Goal: Task Accomplishment & Management: Complete application form

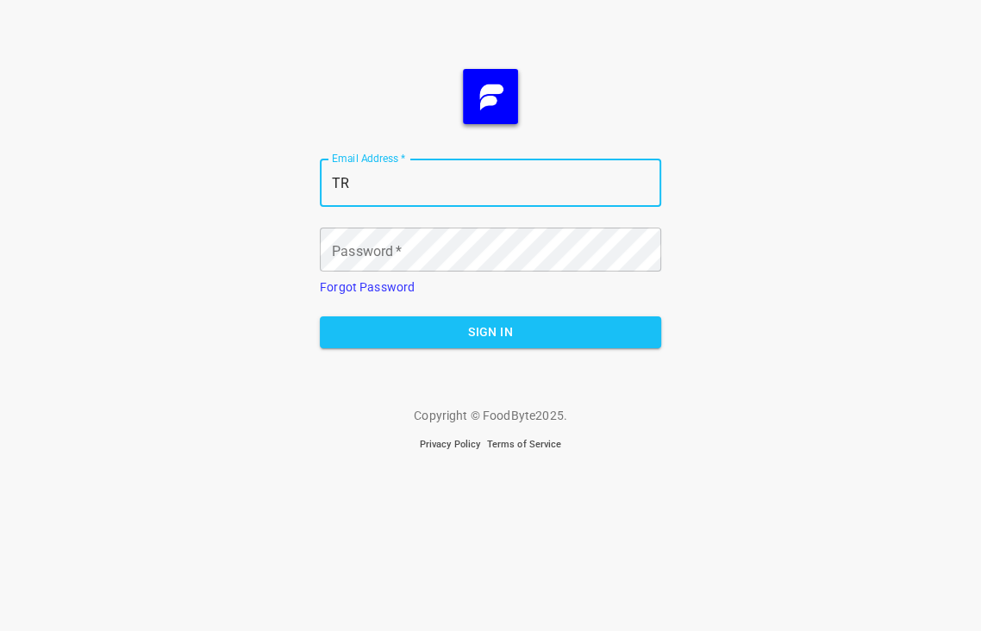
type input "T"
type input "[PERSON_NAME][EMAIL_ADDRESS][DOMAIN_NAME]"
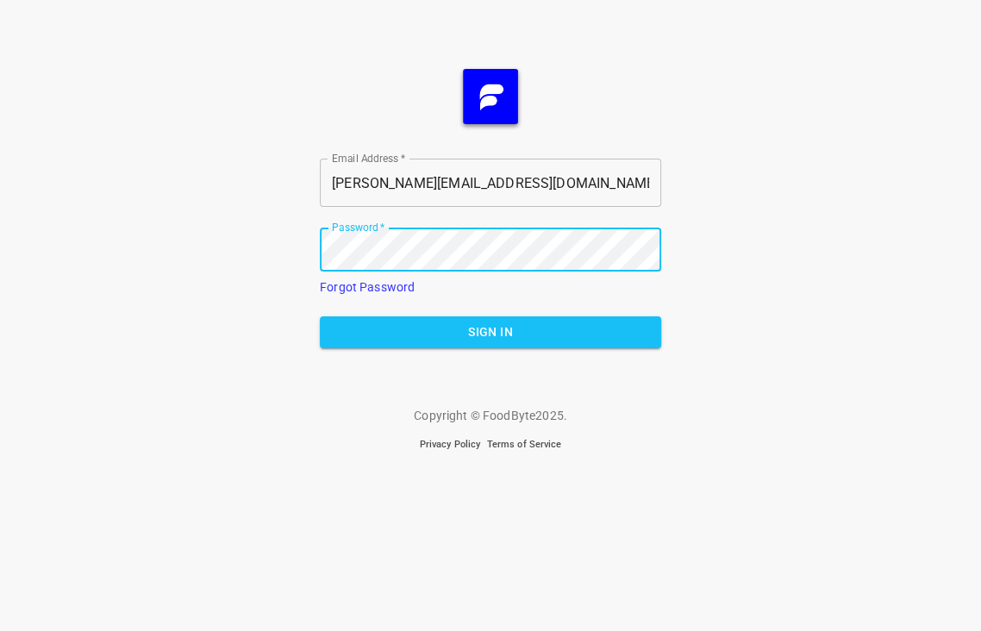
click at [504, 322] on span "Sign In" at bounding box center [491, 333] width 314 height 22
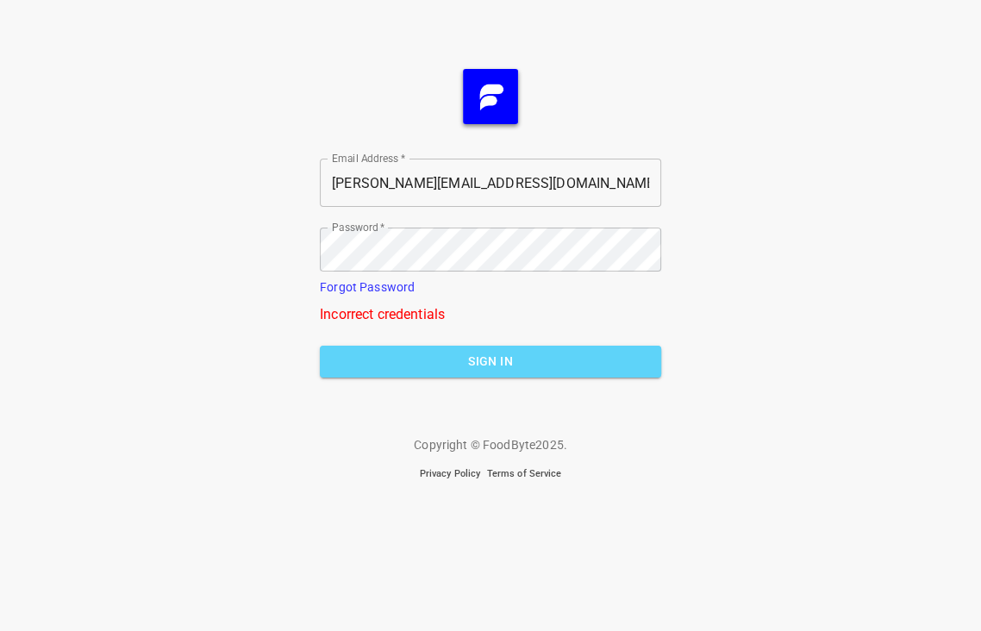
click at [467, 351] on span "Sign In" at bounding box center [491, 362] width 314 height 22
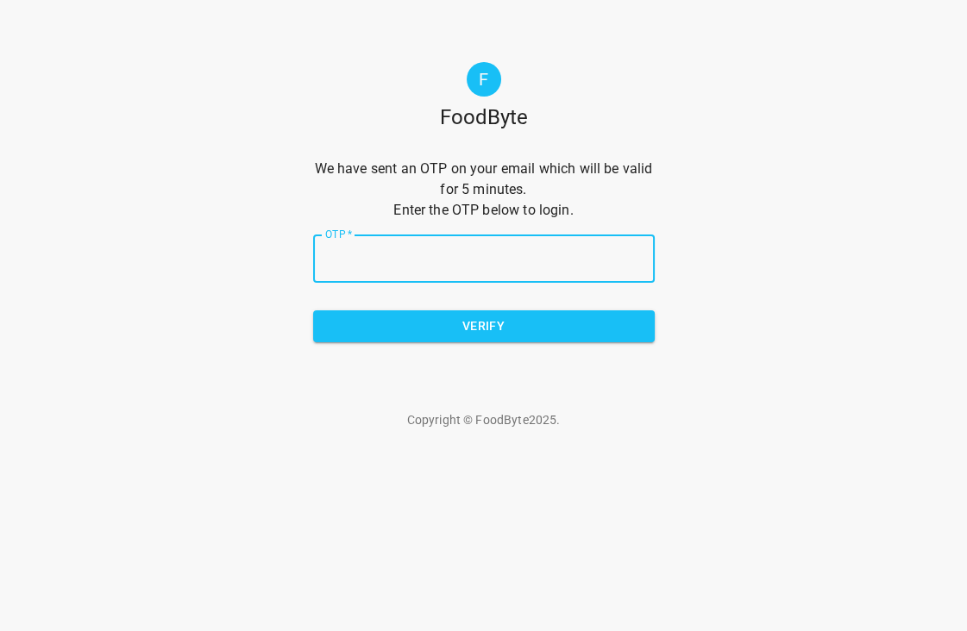
click at [387, 235] on input "OTP   *" at bounding box center [483, 259] width 341 height 48
paste input "188743"
type input "188743"
click at [499, 316] on span "Verify" at bounding box center [484, 327] width 314 height 22
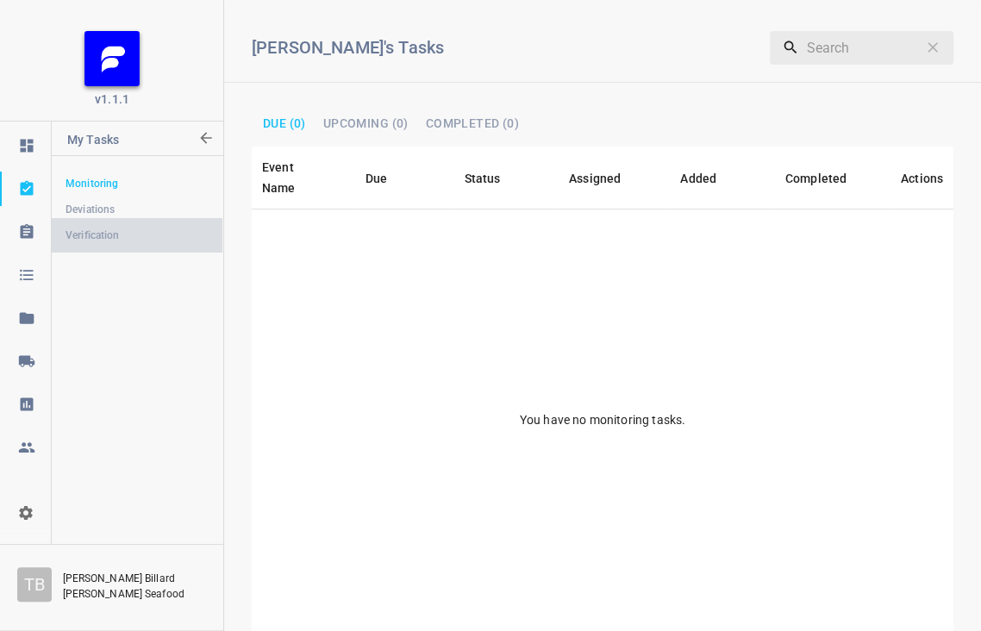
click at [113, 233] on span "Verification" at bounding box center [137, 235] width 143 height 17
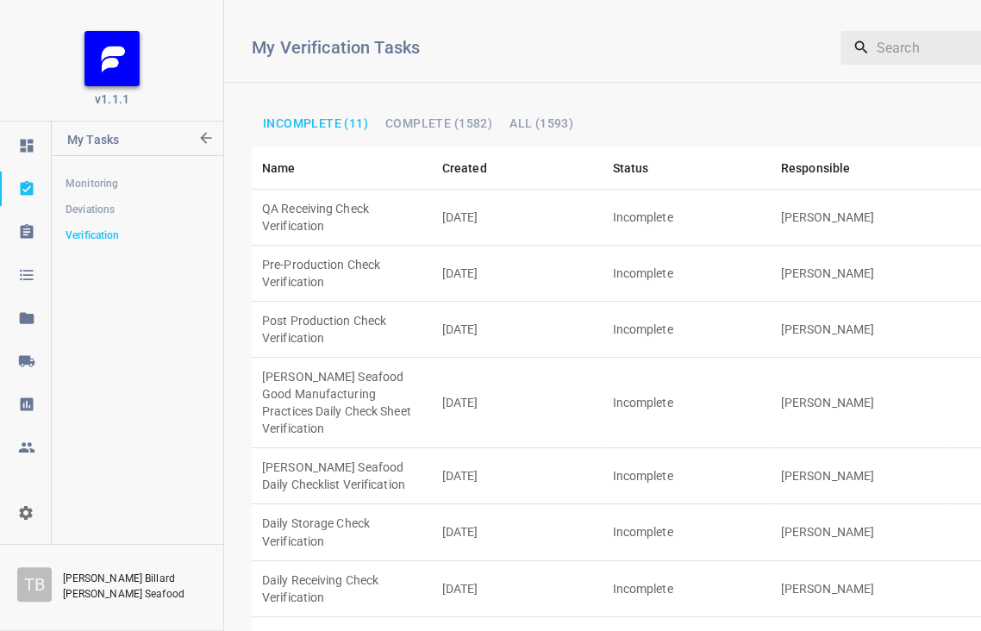
click at [379, 190] on td "QA Receiving Check Verification" at bounding box center [342, 218] width 180 height 56
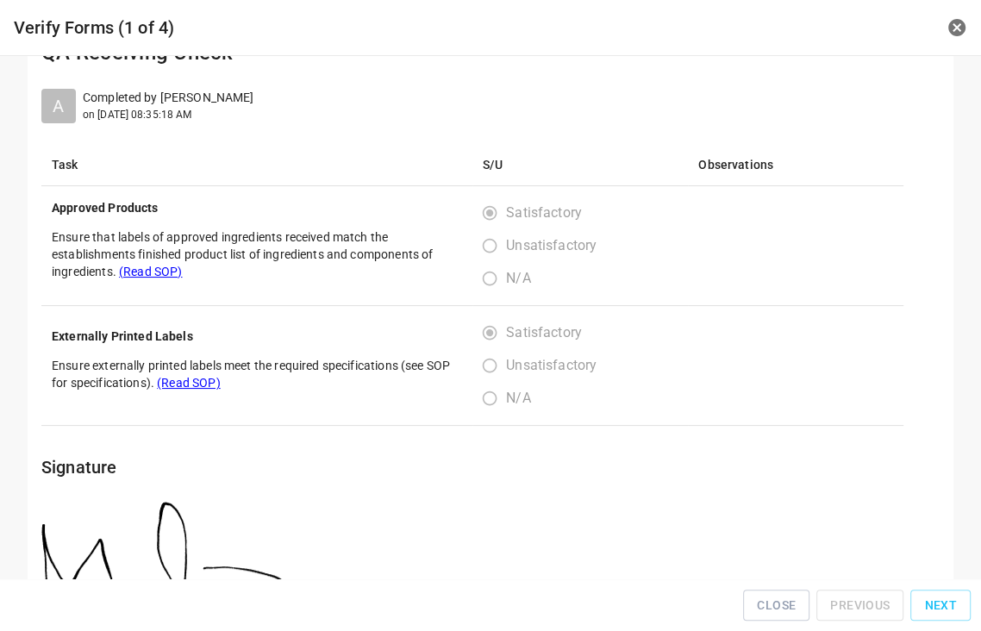
scroll to position [93, 0]
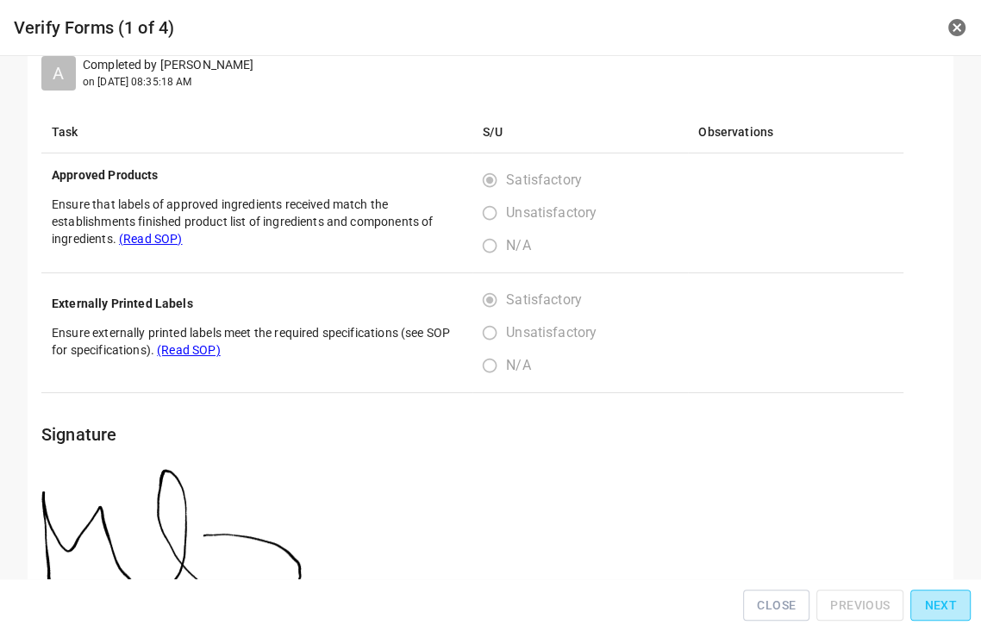
click at [945, 612] on span "Next" at bounding box center [940, 606] width 33 height 22
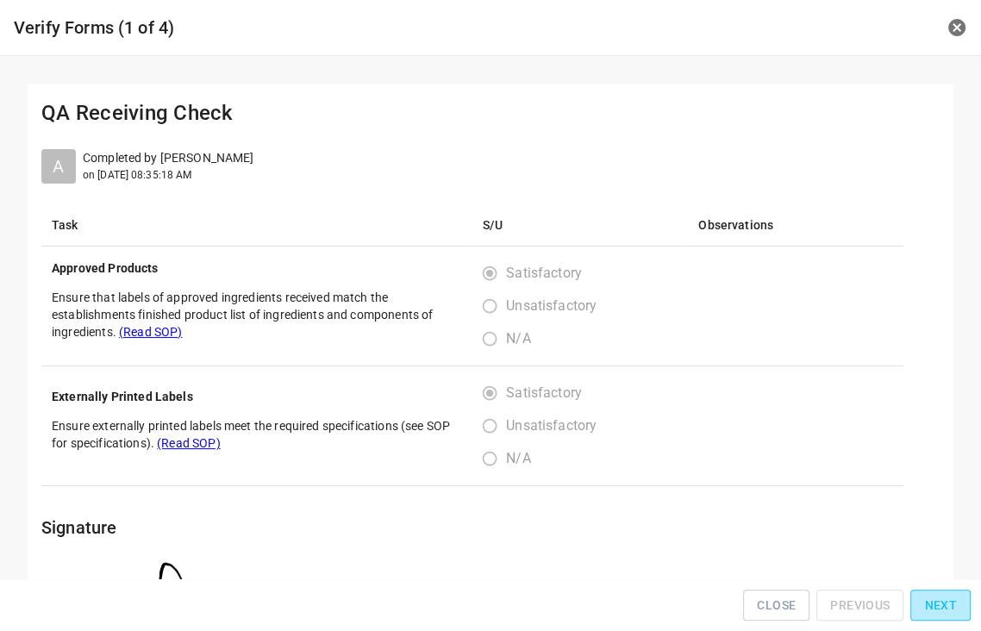
click at [947, 608] on span "Next" at bounding box center [940, 606] width 33 height 22
click at [949, 605] on span "Next" at bounding box center [940, 606] width 33 height 22
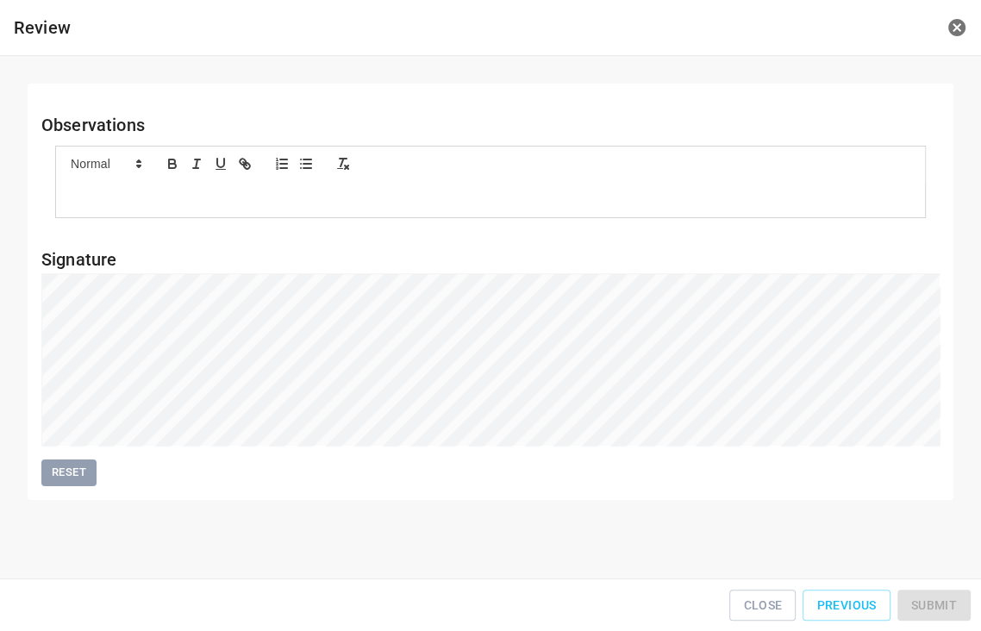
click at [949, 605] on div "Close Previous Submit" at bounding box center [491, 605] width 968 height 39
click at [936, 606] on span "Submit" at bounding box center [934, 606] width 46 height 22
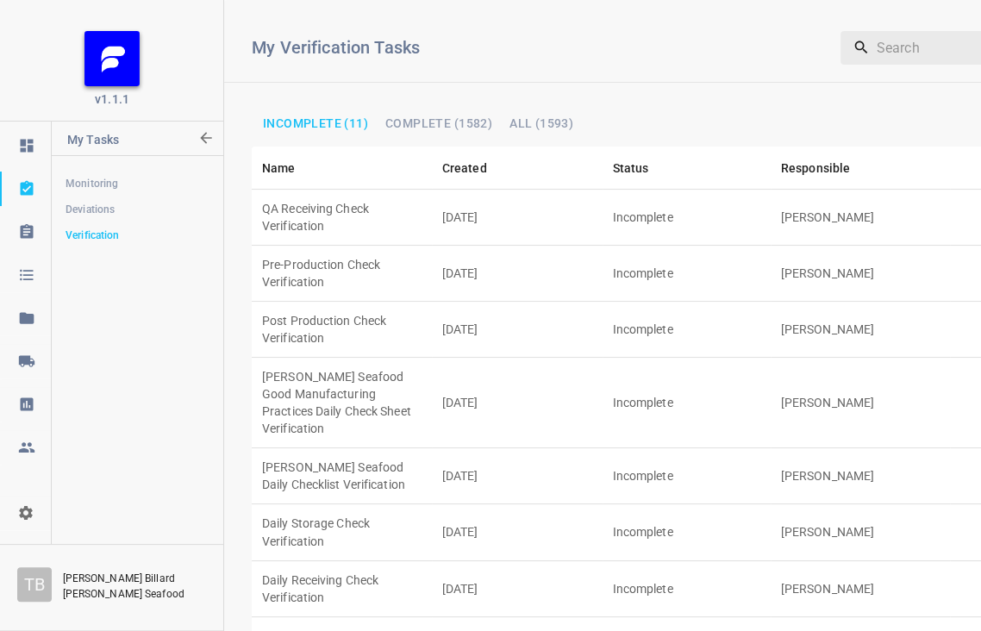
click at [641, 358] on td "Incomplete" at bounding box center [687, 403] width 168 height 91
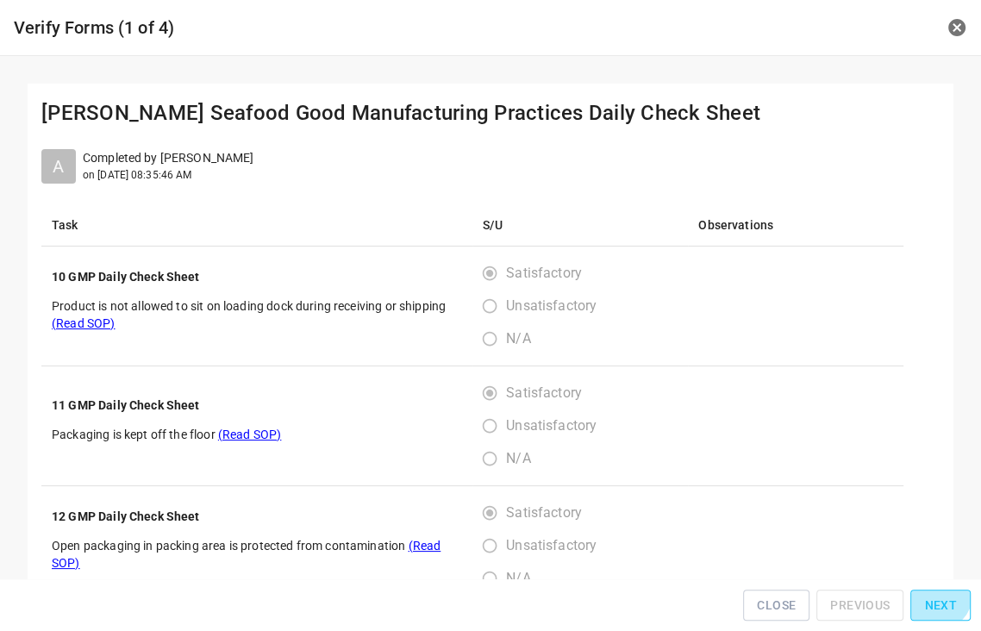
click at [941, 600] on span "Next" at bounding box center [940, 606] width 33 height 22
click at [941, 599] on span "Next" at bounding box center [940, 606] width 33 height 22
click at [941, 599] on div "Close Previous Next" at bounding box center [491, 605] width 968 height 39
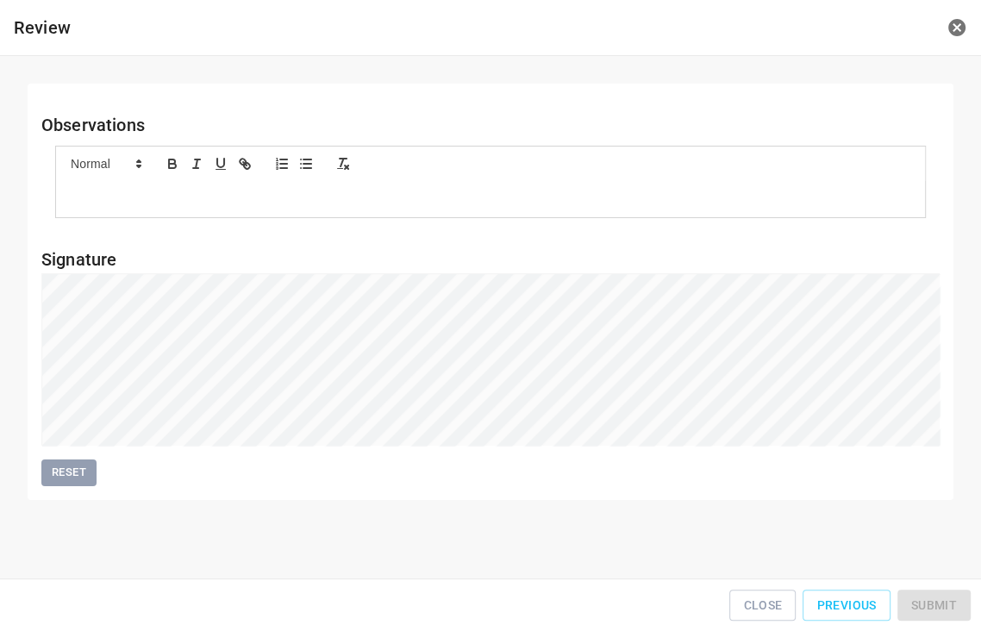
click at [945, 596] on div "Close Previous Submit" at bounding box center [491, 605] width 968 height 39
click at [933, 598] on button "Submit" at bounding box center [934, 606] width 73 height 32
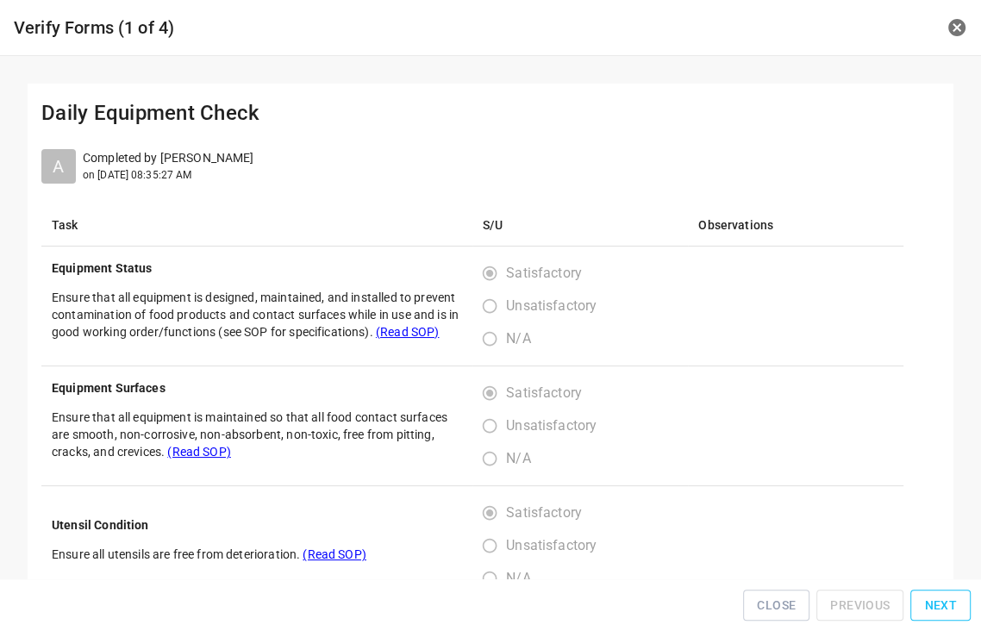
click at [941, 602] on span "Next" at bounding box center [940, 606] width 33 height 22
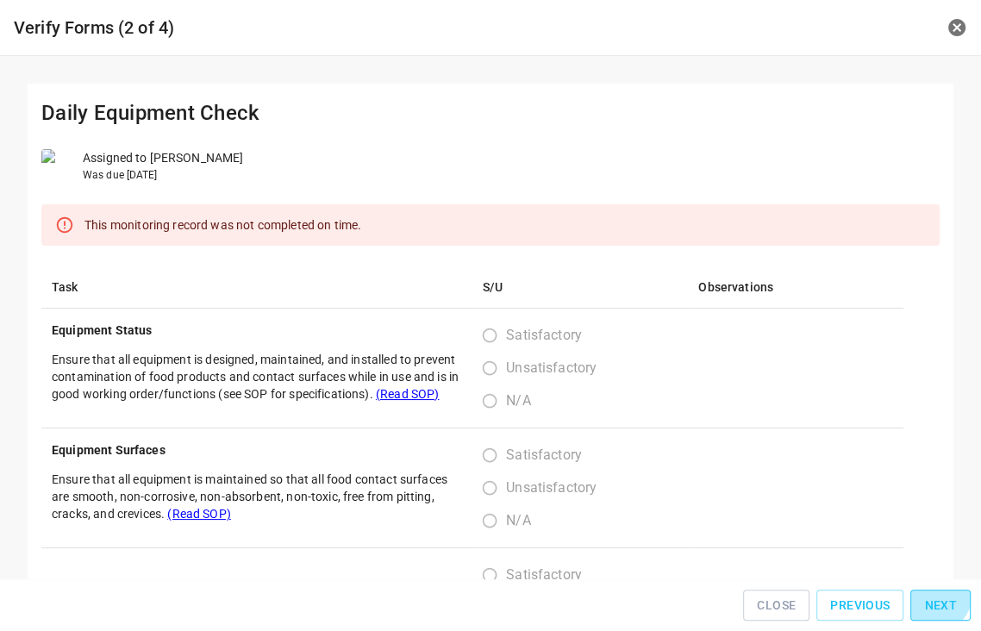
click at [941, 602] on span "Next" at bounding box center [940, 606] width 33 height 22
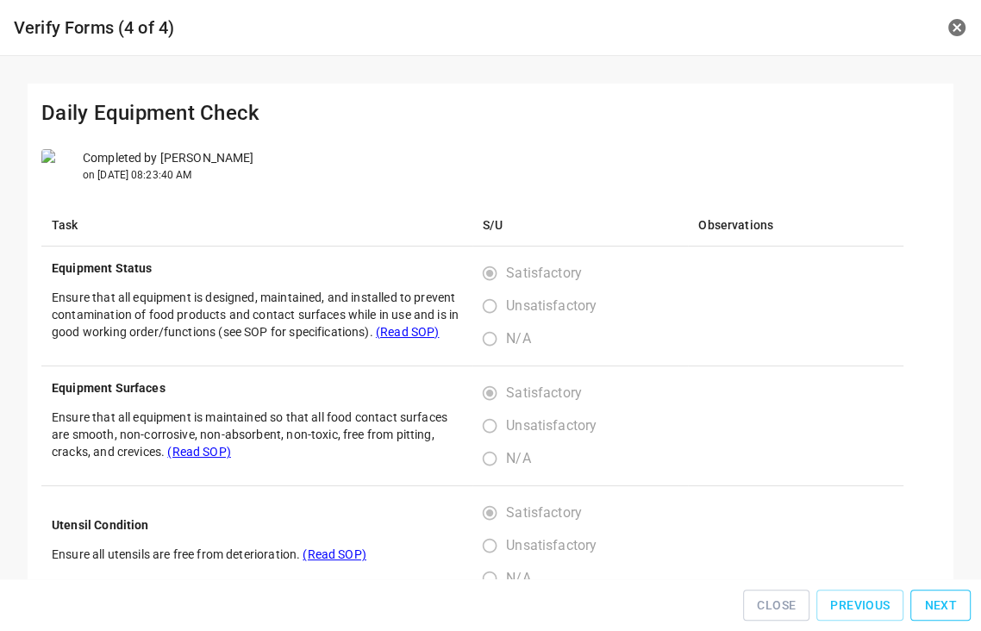
click at [944, 598] on button "Next" at bounding box center [941, 606] width 60 height 32
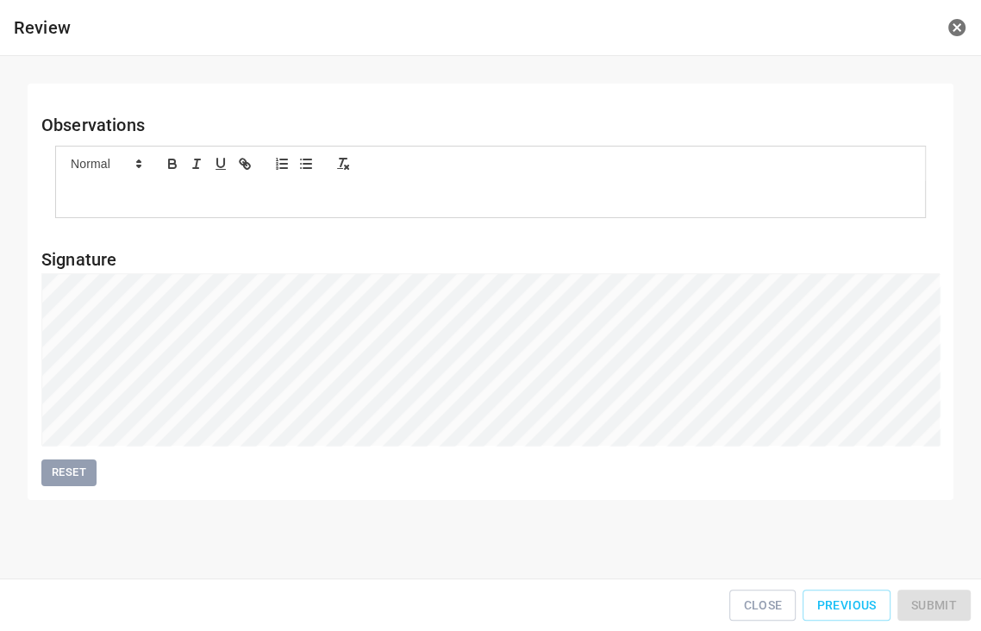
click at [944, 598] on div "Close Previous Submit" at bounding box center [491, 605] width 968 height 39
click at [945, 595] on div "Close Previous Submit" at bounding box center [491, 605] width 968 height 39
click at [940, 596] on button "Submit" at bounding box center [934, 606] width 73 height 32
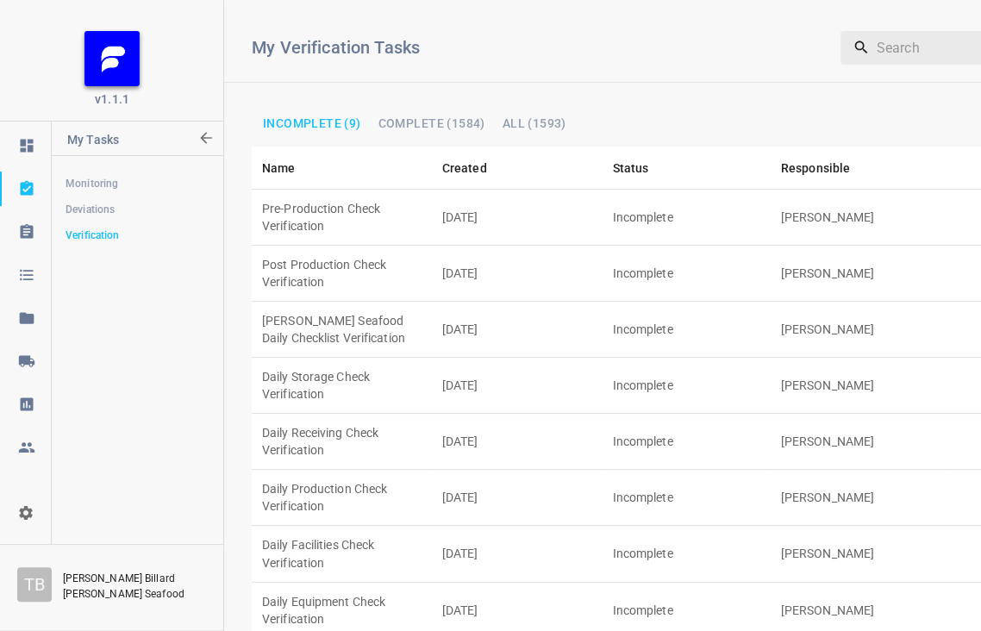
click at [780, 196] on td "[PERSON_NAME]" at bounding box center [861, 218] width 180 height 56
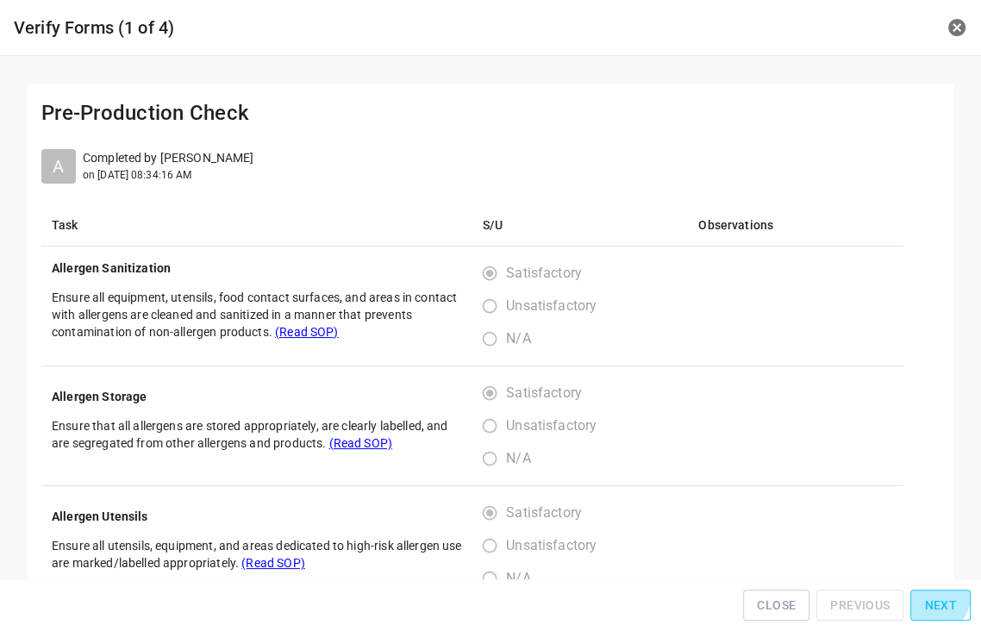
click at [938, 603] on span "Next" at bounding box center [940, 606] width 33 height 22
click at [938, 600] on span "Next" at bounding box center [940, 606] width 33 height 22
click at [938, 600] on div "Close Previous Next" at bounding box center [491, 605] width 968 height 39
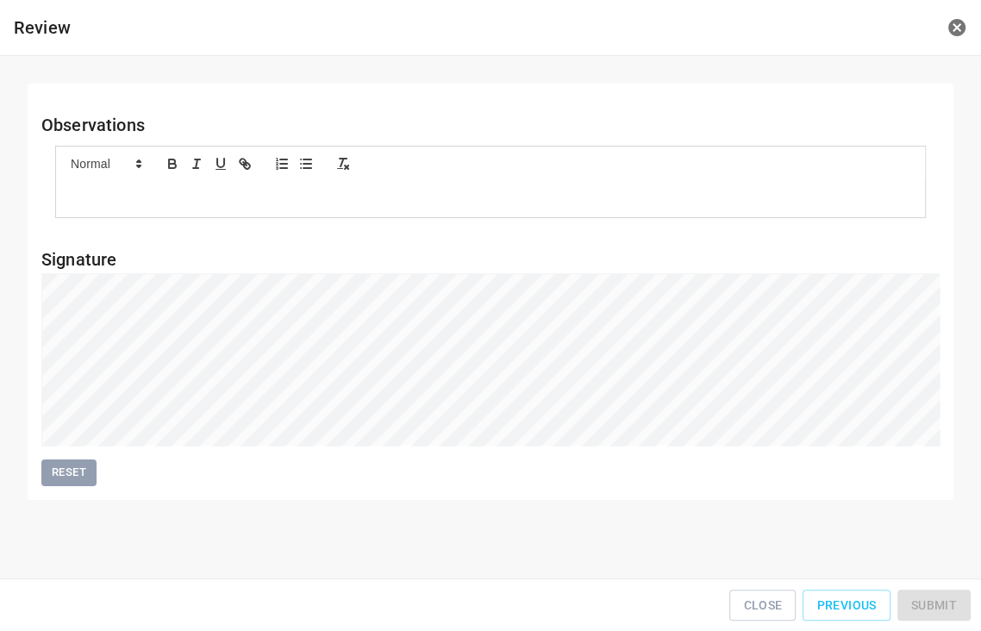
click at [938, 599] on div "Close Previous Submit" at bounding box center [491, 605] width 968 height 39
click at [952, 606] on span "Submit" at bounding box center [934, 606] width 46 height 22
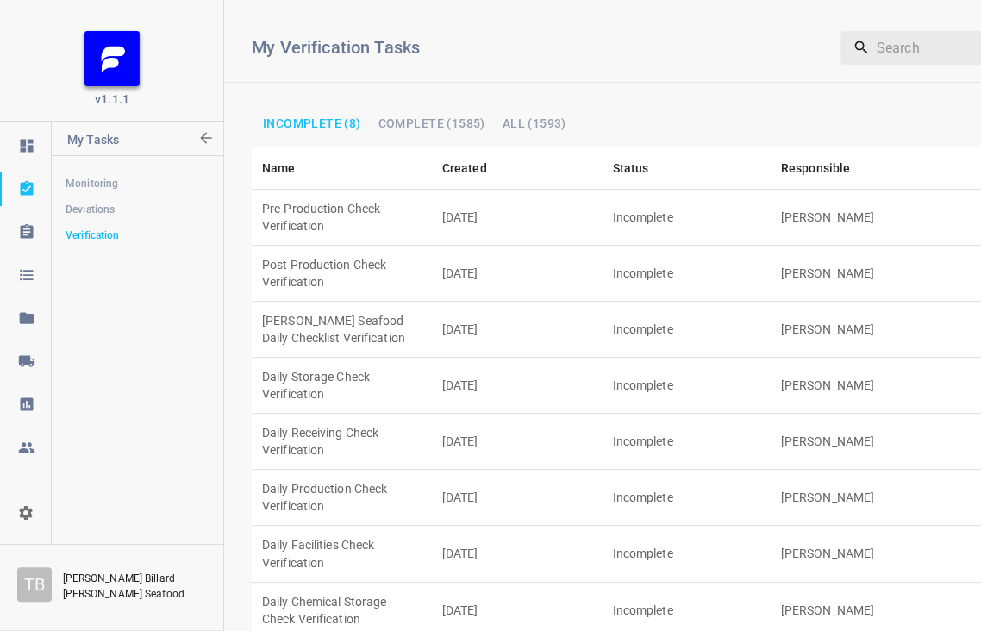
click at [797, 526] on td "[PERSON_NAME]" at bounding box center [861, 554] width 180 height 56
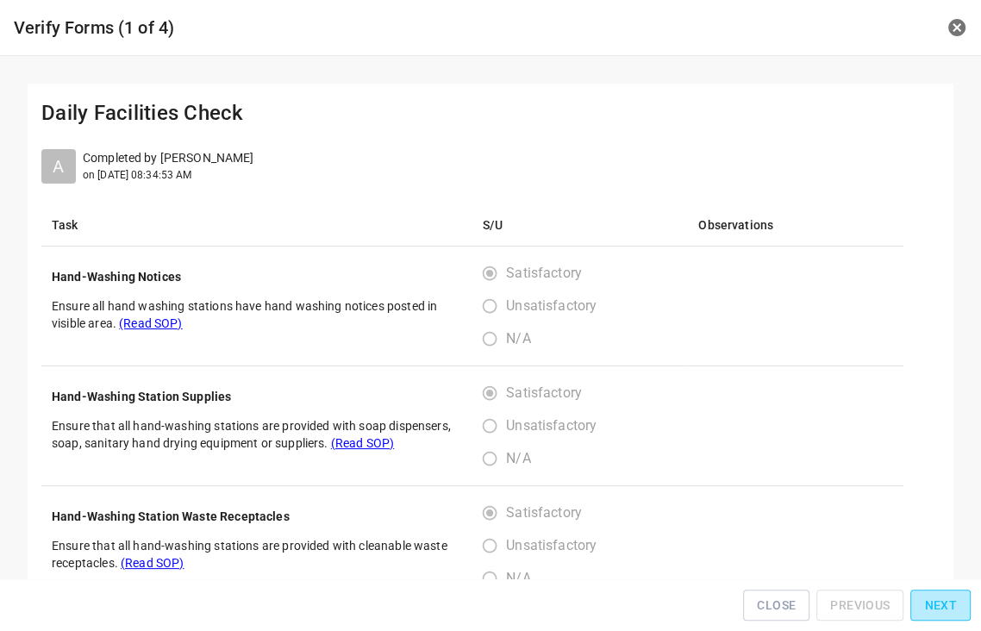
click at [946, 611] on span "Next" at bounding box center [940, 606] width 33 height 22
click at [945, 605] on span "Next" at bounding box center [940, 606] width 33 height 22
click at [945, 604] on span "Next" at bounding box center [940, 606] width 33 height 22
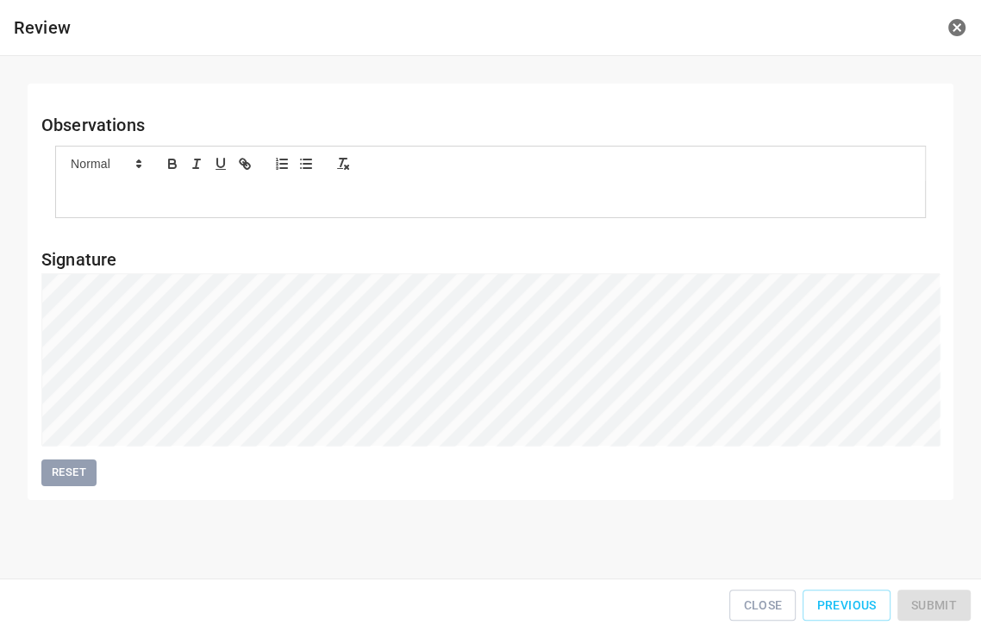
click at [946, 601] on div "Close Previous Submit" at bounding box center [491, 605] width 968 height 39
click at [932, 592] on div "Close Previous Submit" at bounding box center [491, 605] width 968 height 39
click at [950, 598] on button "Submit" at bounding box center [934, 606] width 73 height 32
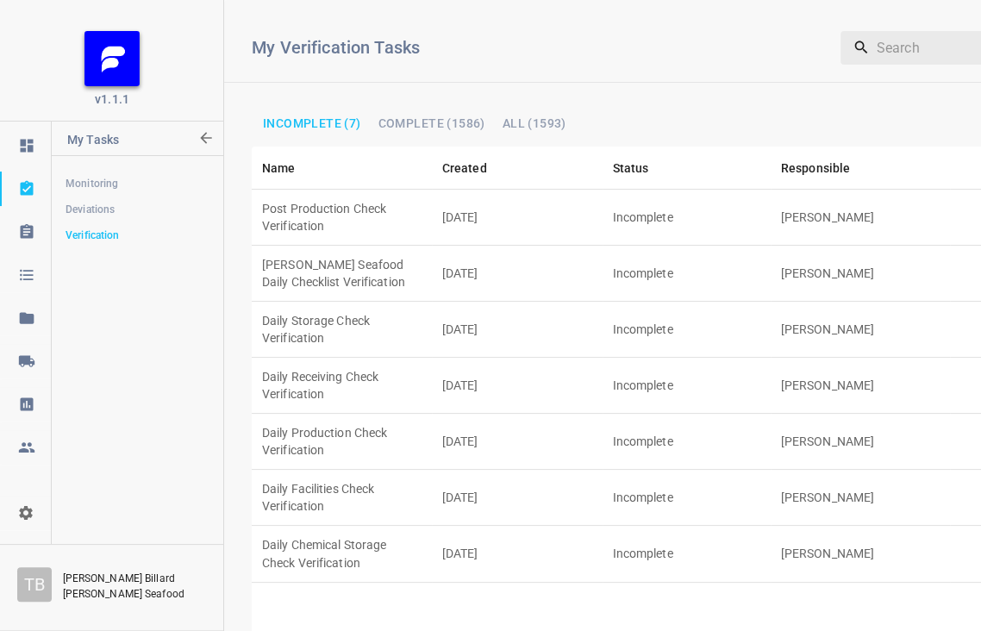
click at [824, 470] on td "[PERSON_NAME]" at bounding box center [861, 498] width 180 height 56
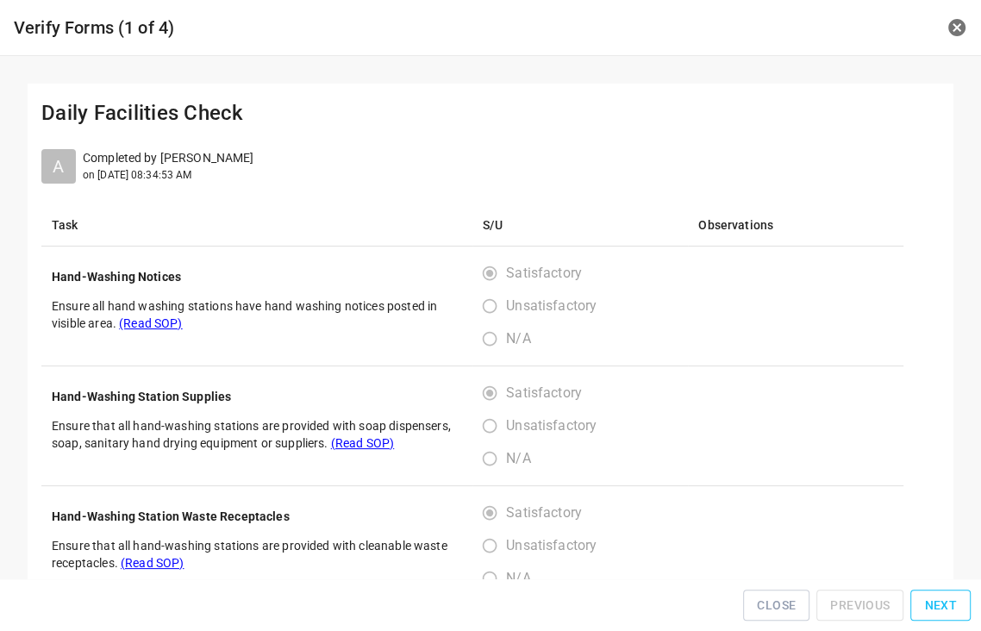
click at [940, 607] on span "Next" at bounding box center [940, 606] width 33 height 22
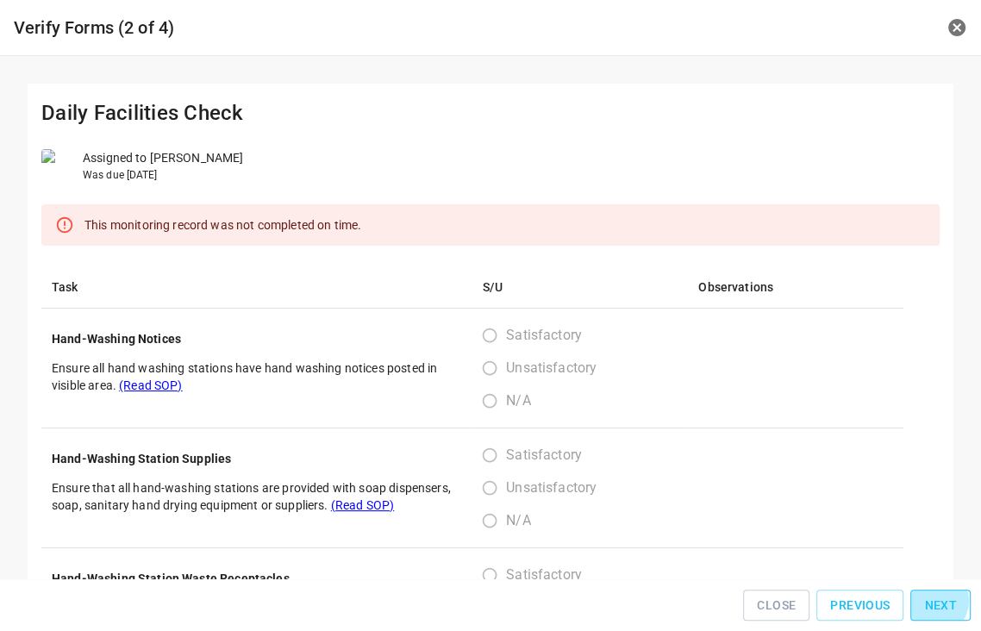
click at [940, 607] on span "Next" at bounding box center [940, 606] width 33 height 22
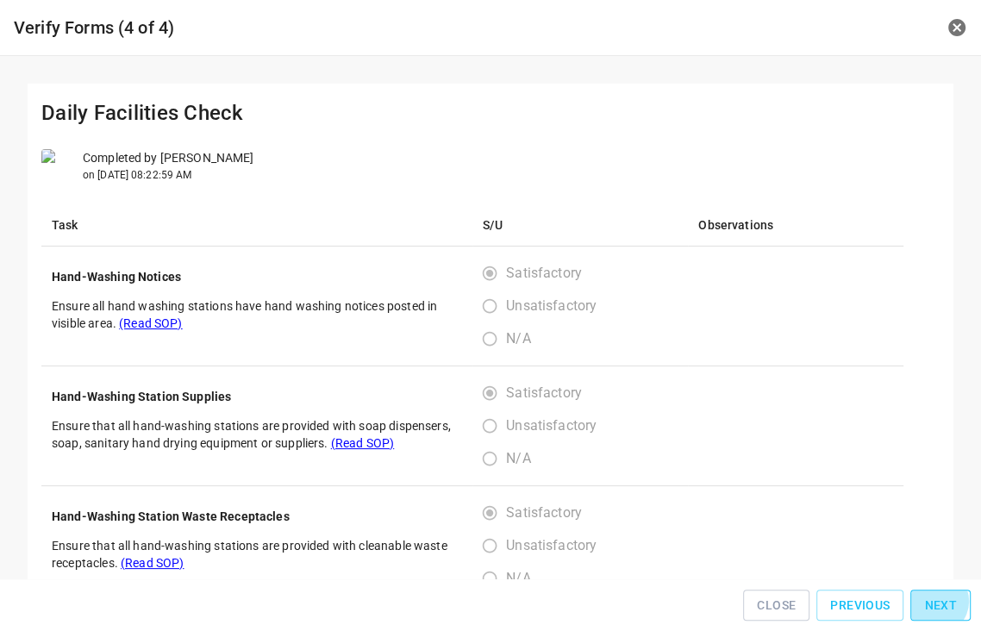
click at [940, 607] on span "Next" at bounding box center [940, 606] width 33 height 22
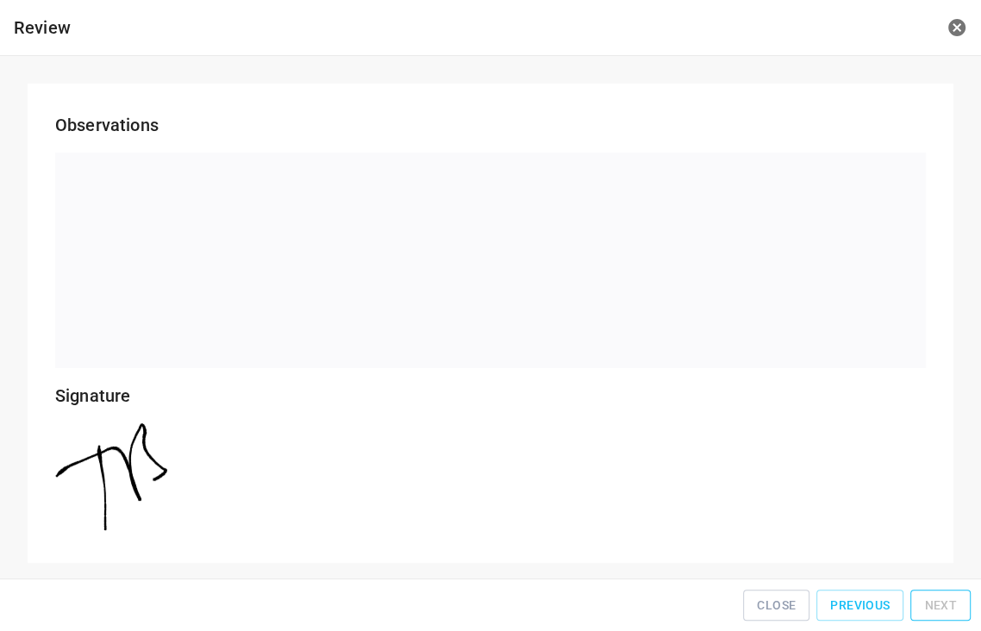
click at [940, 607] on div "Close Previous Next" at bounding box center [491, 605] width 968 height 39
click at [796, 611] on span "Close" at bounding box center [776, 606] width 39 height 22
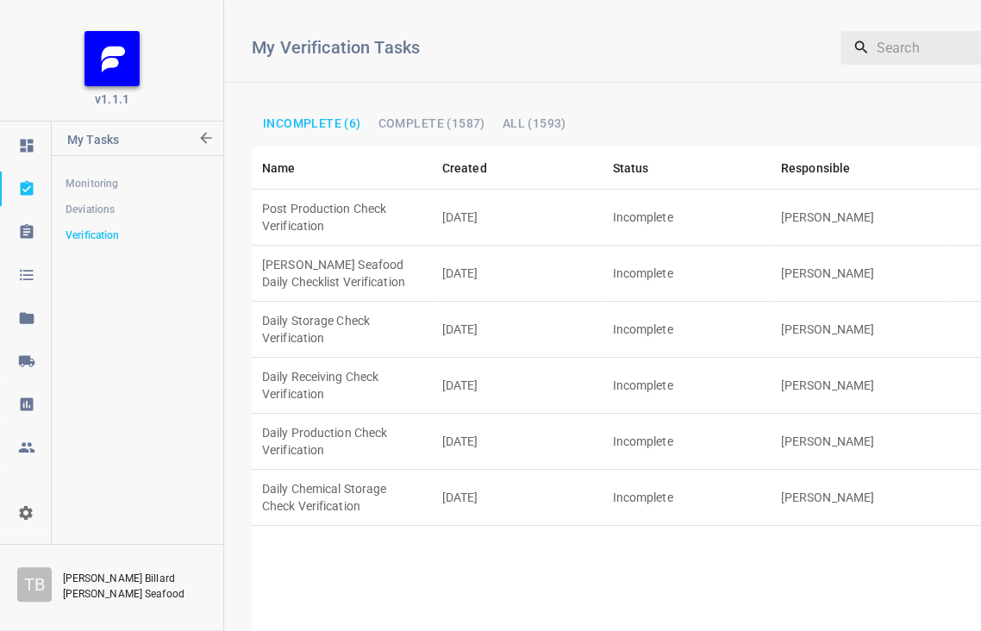
click at [385, 190] on td "Post Production Check Verification" at bounding box center [342, 218] width 180 height 56
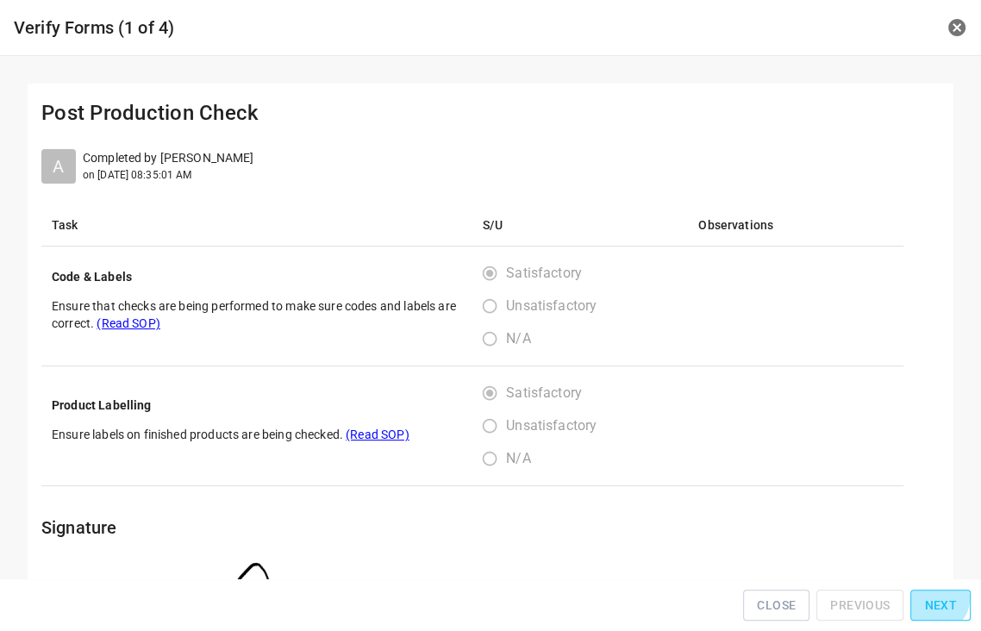
click at [943, 604] on span "Next" at bounding box center [940, 606] width 33 height 22
click at [944, 604] on span "Next" at bounding box center [940, 606] width 33 height 22
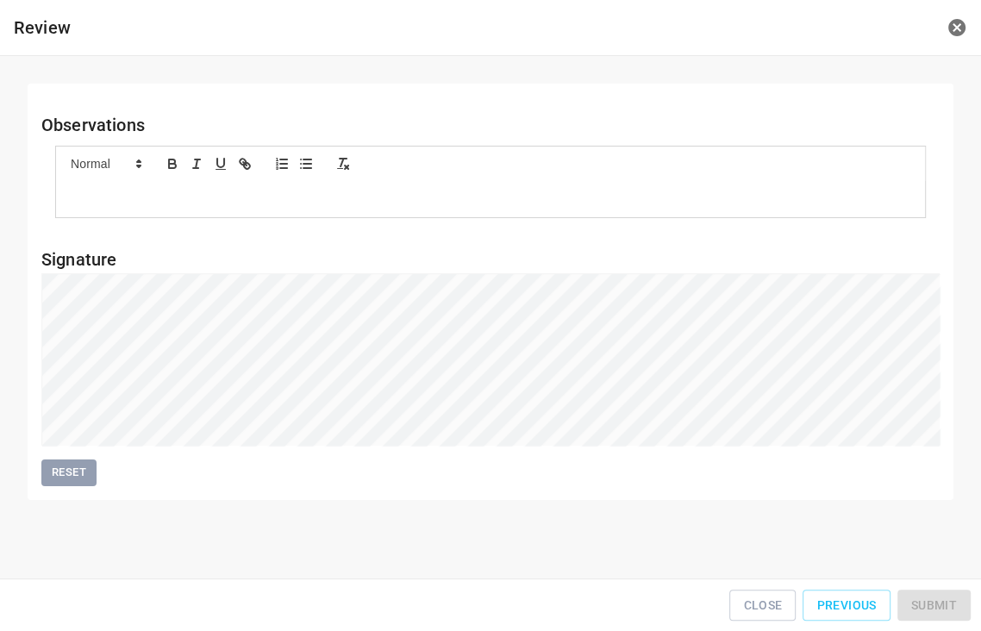
click at [945, 598] on div "Close Previous Submit" at bounding box center [491, 605] width 968 height 39
click at [946, 598] on div "Close Previous Submit" at bounding box center [491, 605] width 968 height 39
click at [949, 612] on button "Submit" at bounding box center [934, 606] width 73 height 32
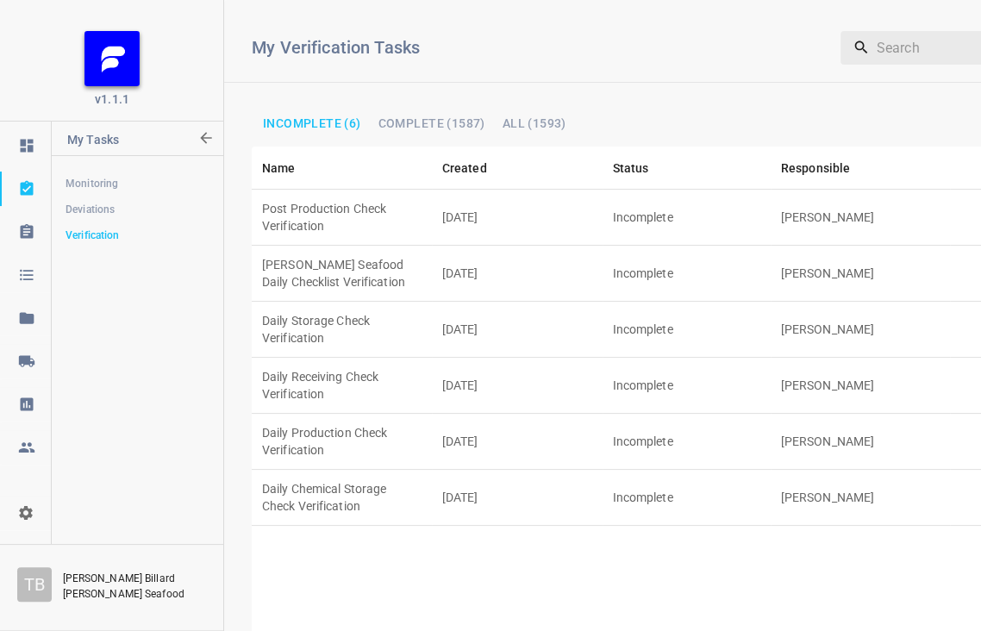
click at [780, 470] on td "[PERSON_NAME]" at bounding box center [861, 498] width 180 height 56
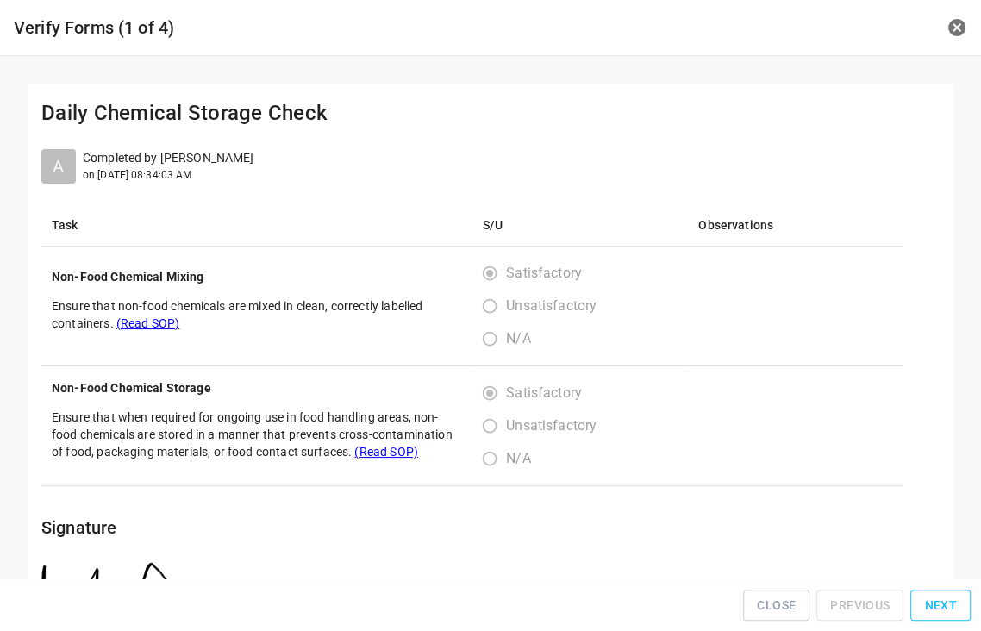
click at [947, 609] on span "Next" at bounding box center [940, 606] width 33 height 22
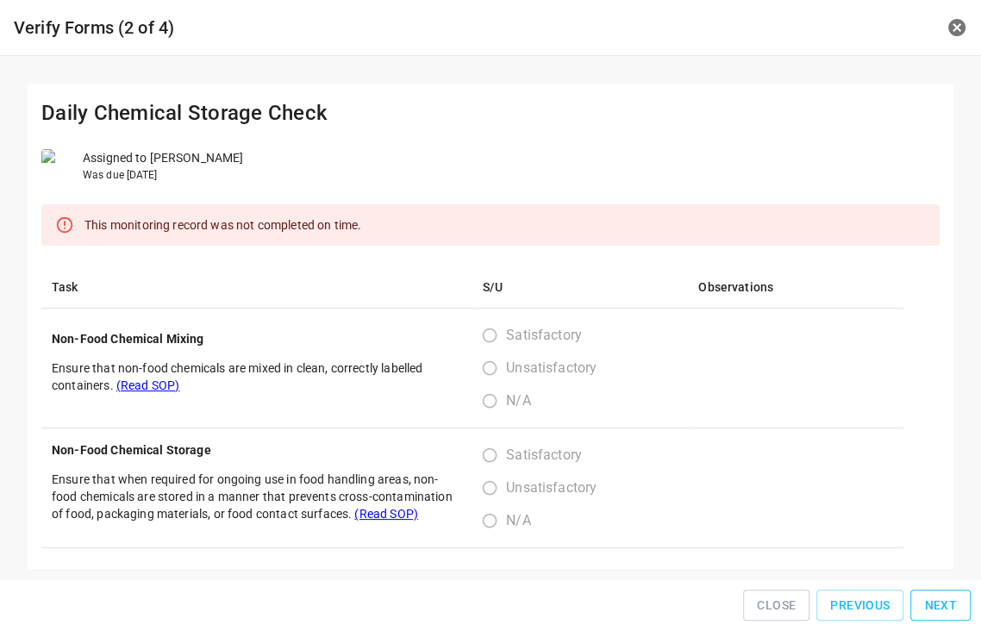
click at [947, 609] on span "Next" at bounding box center [940, 606] width 33 height 22
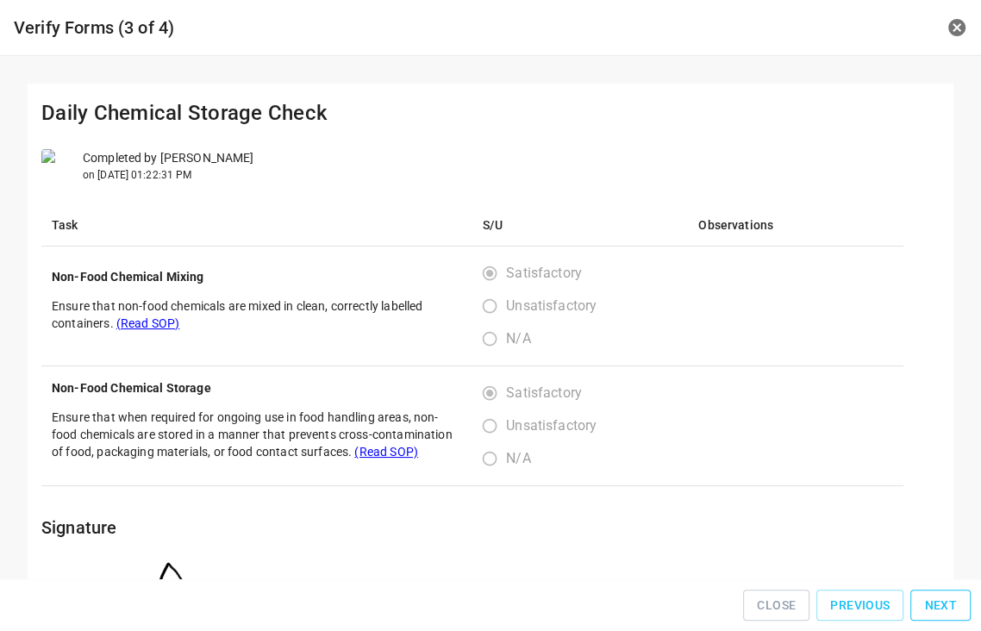
radio input "true"
click at [947, 609] on span "Next" at bounding box center [940, 606] width 33 height 22
click at [947, 609] on div "Close Previous Next" at bounding box center [491, 605] width 968 height 39
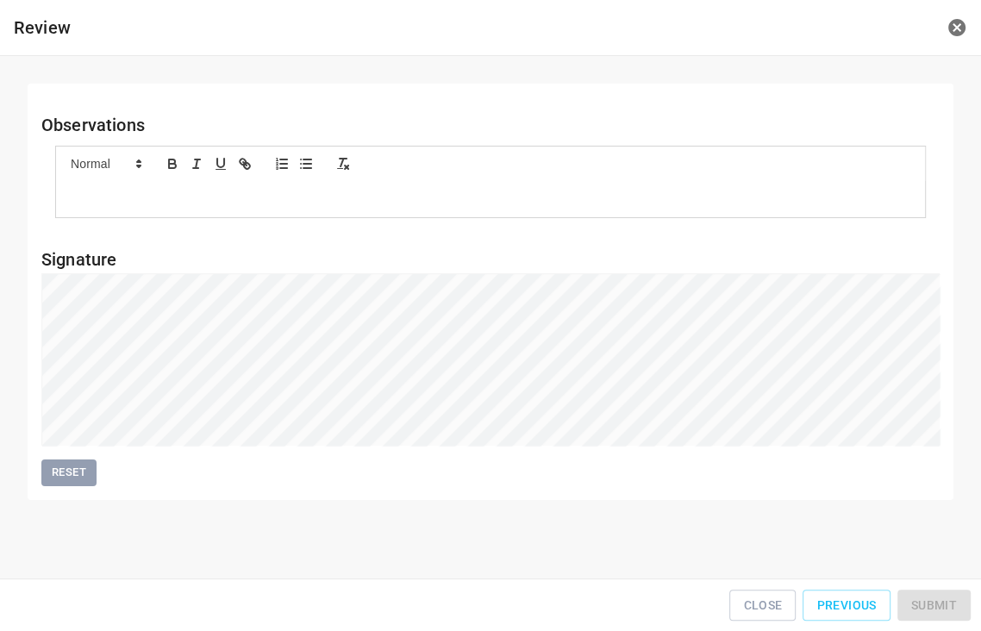
click at [947, 609] on div "Close Previous Submit" at bounding box center [491, 605] width 968 height 39
click at [952, 602] on span "Submit" at bounding box center [934, 606] width 46 height 22
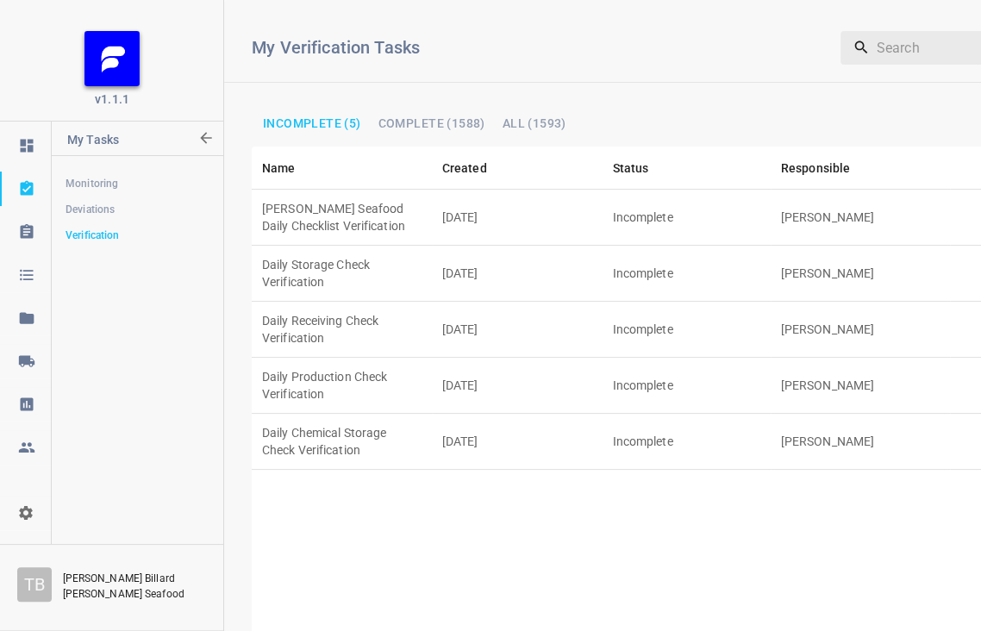
click at [804, 196] on td "[PERSON_NAME]" at bounding box center [861, 218] width 180 height 56
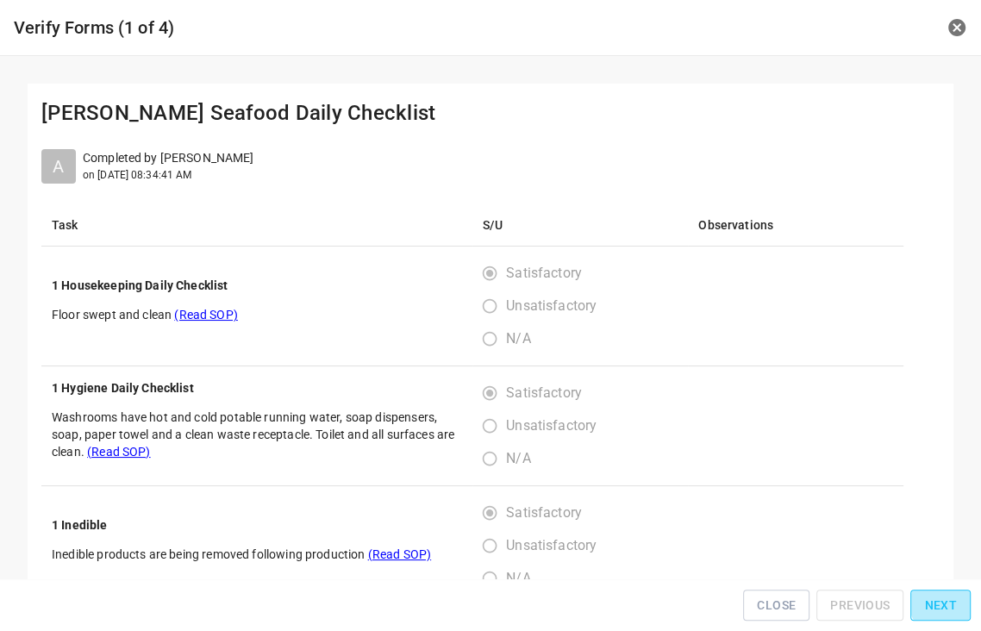
click at [952, 605] on span "Next" at bounding box center [940, 606] width 33 height 22
click at [950, 605] on span "Next" at bounding box center [940, 606] width 33 height 22
click at [950, 601] on div "Close Previous Next" at bounding box center [491, 605] width 968 height 39
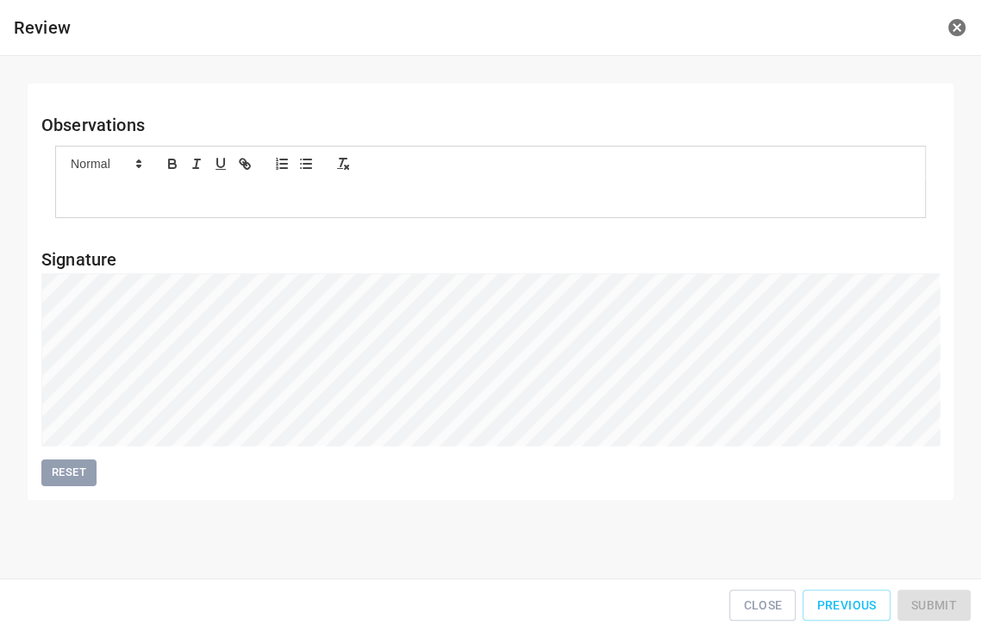
click at [949, 598] on div "Close Previous Submit" at bounding box center [491, 605] width 968 height 39
click at [940, 598] on button "Submit" at bounding box center [934, 606] width 73 height 32
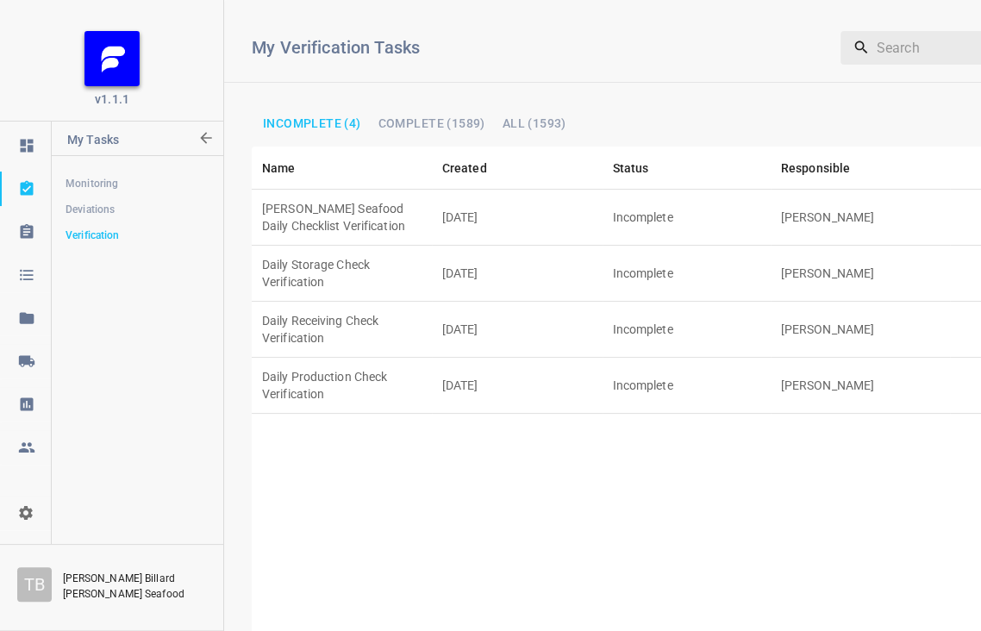
click at [810, 358] on td "[PERSON_NAME]" at bounding box center [861, 386] width 180 height 56
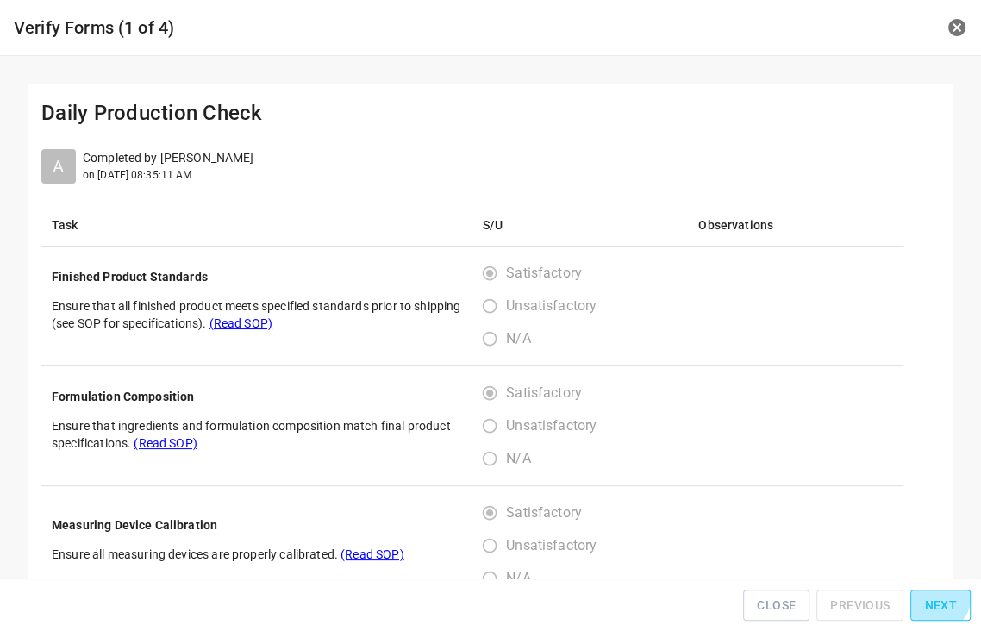
click at [941, 604] on span "Next" at bounding box center [940, 606] width 33 height 22
click at [939, 602] on span "Next" at bounding box center [940, 606] width 33 height 22
click at [938, 601] on span "Next" at bounding box center [940, 606] width 33 height 22
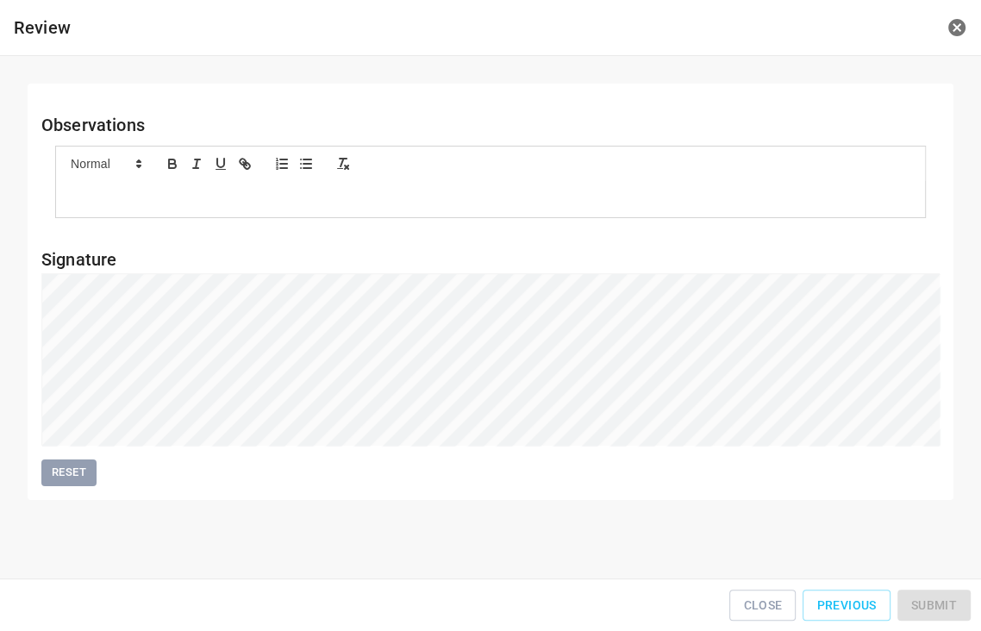
click at [938, 601] on div "Close Previous Submit" at bounding box center [491, 605] width 968 height 39
click at [940, 610] on span "Submit" at bounding box center [934, 606] width 46 height 22
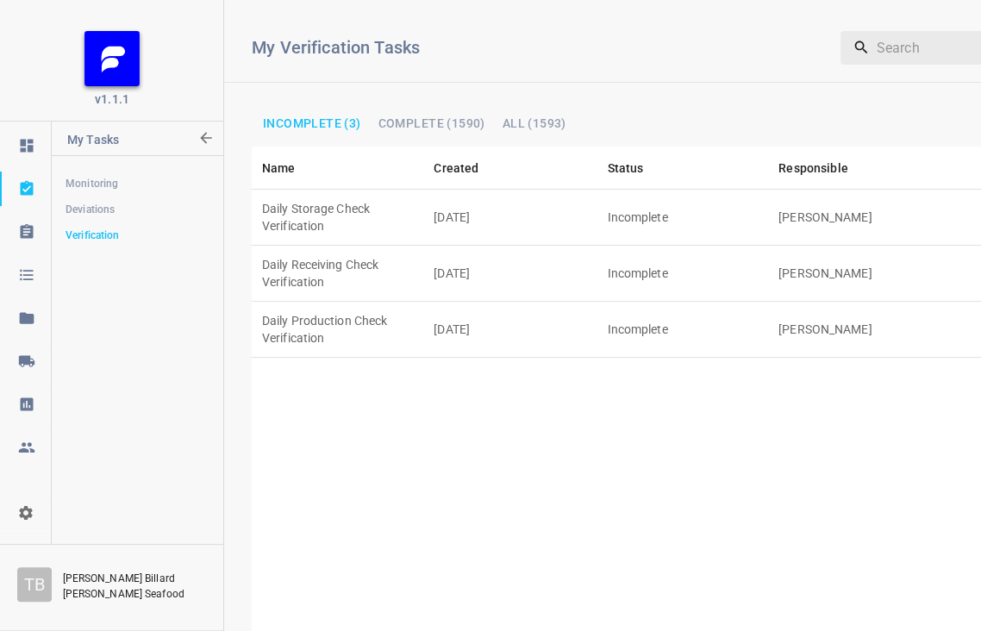
click at [828, 197] on td "[PERSON_NAME]" at bounding box center [859, 218] width 182 height 56
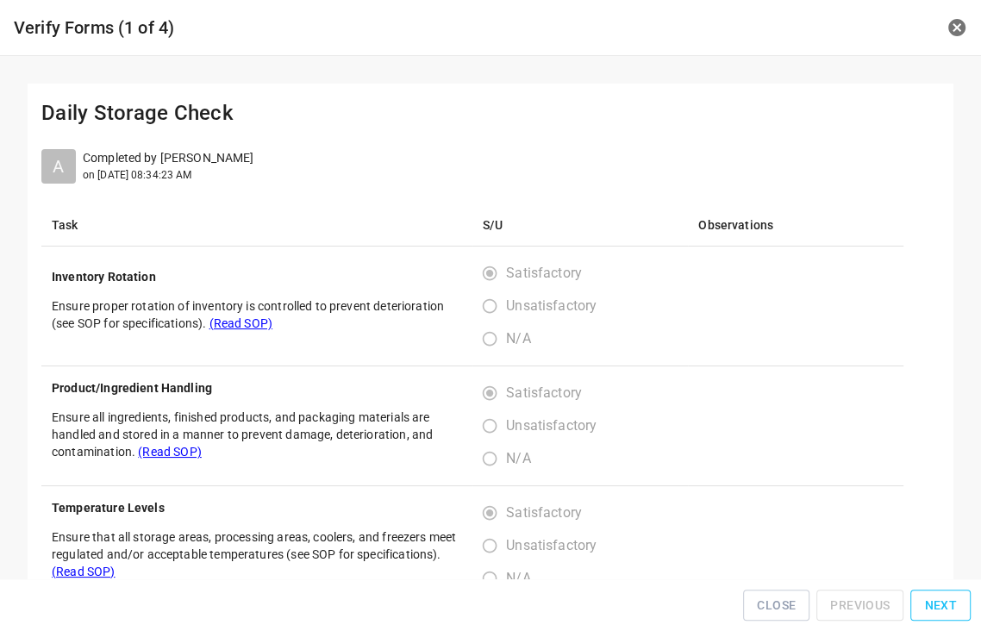
click at [945, 611] on span "Next" at bounding box center [940, 606] width 33 height 22
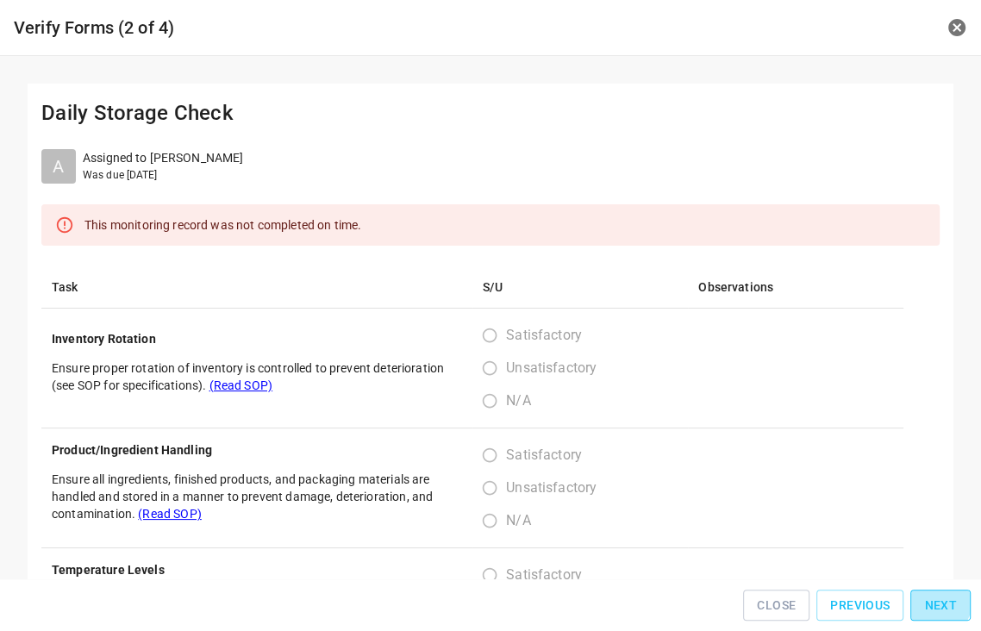
click at [944, 610] on span "Next" at bounding box center [940, 606] width 33 height 22
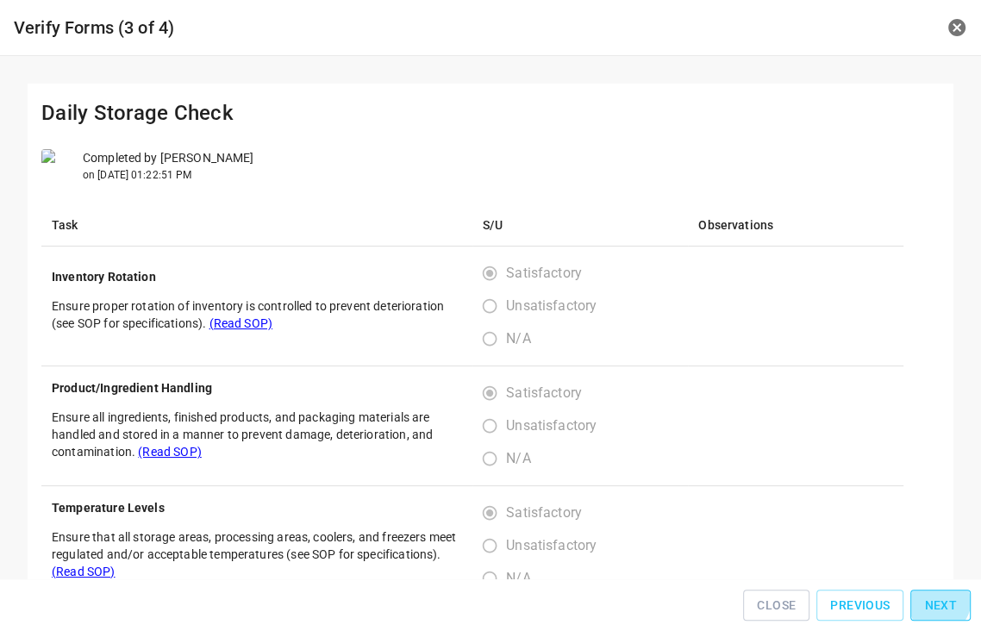
click at [944, 608] on span "Next" at bounding box center [940, 606] width 33 height 22
click at [945, 604] on span "Next" at bounding box center [940, 606] width 33 height 22
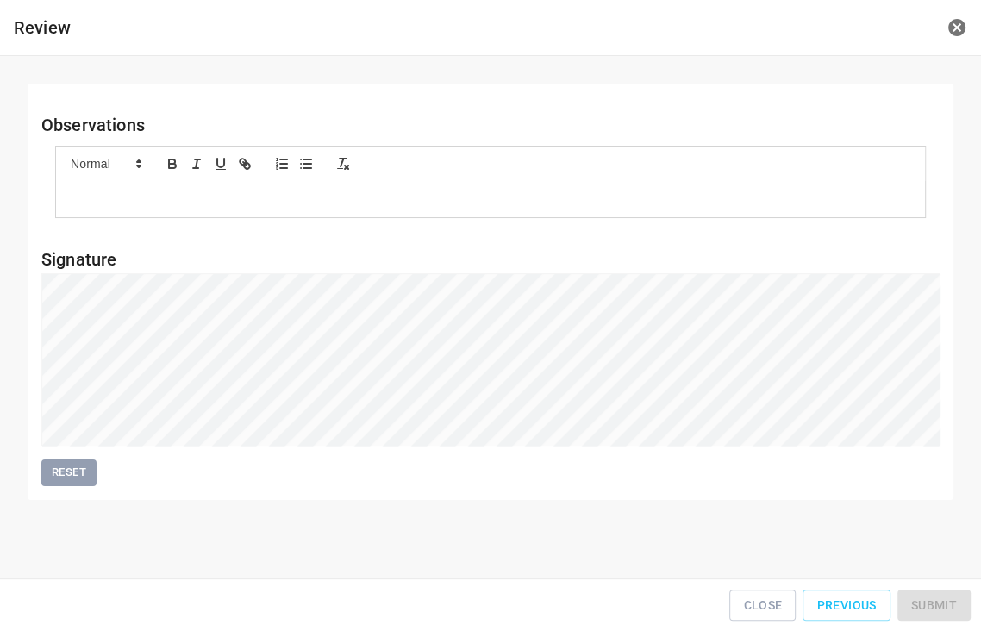
click at [946, 600] on div "Close Previous Submit" at bounding box center [491, 605] width 968 height 39
click at [939, 599] on span "Submit" at bounding box center [934, 606] width 46 height 22
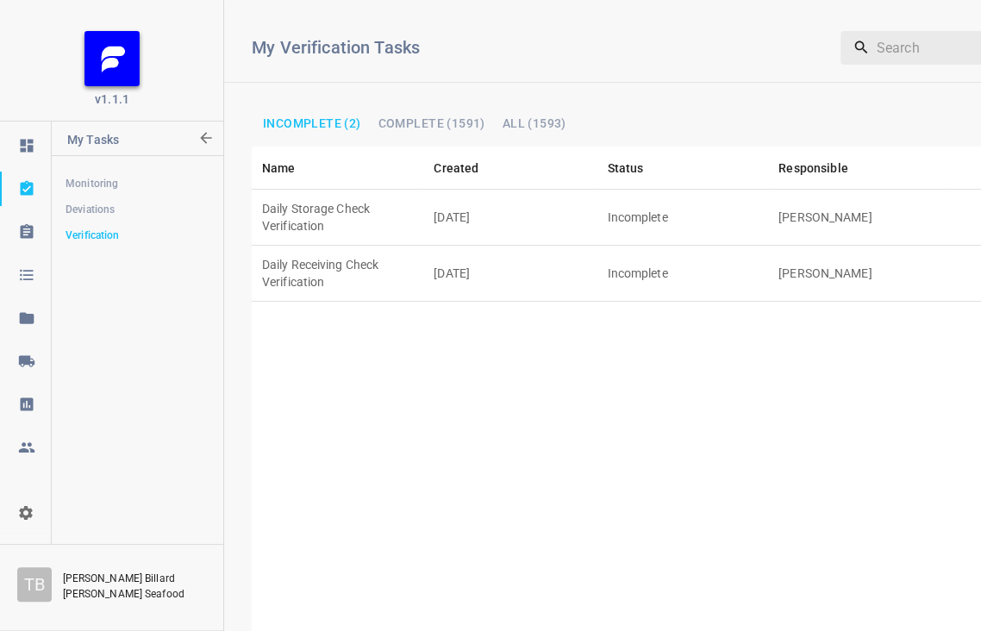
click at [536, 198] on td "[DATE]" at bounding box center [509, 218] width 173 height 56
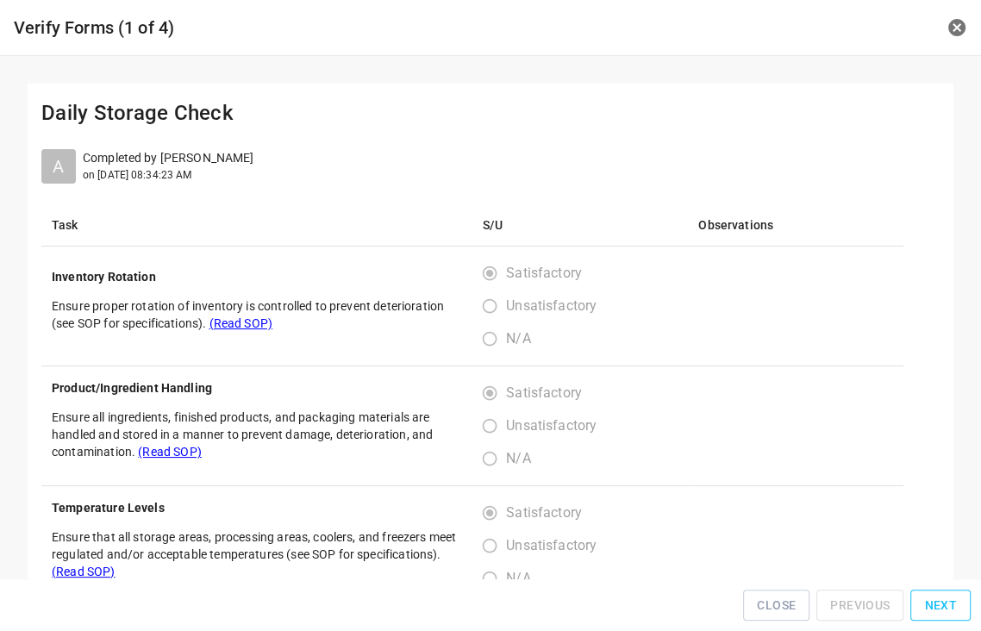
click at [941, 609] on span "Next" at bounding box center [940, 606] width 33 height 22
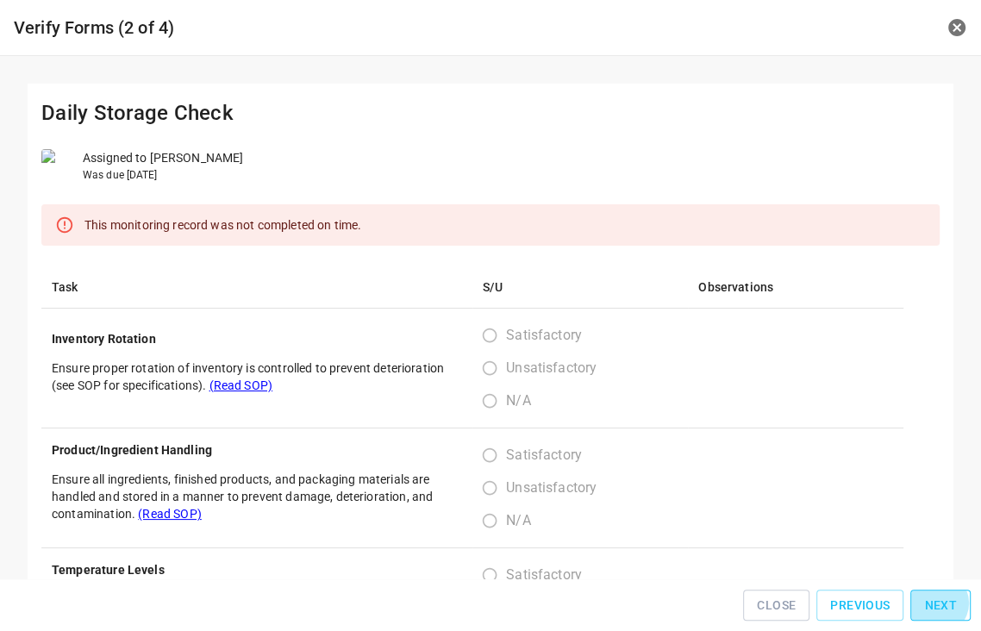
click at [944, 611] on span "Next" at bounding box center [940, 606] width 33 height 22
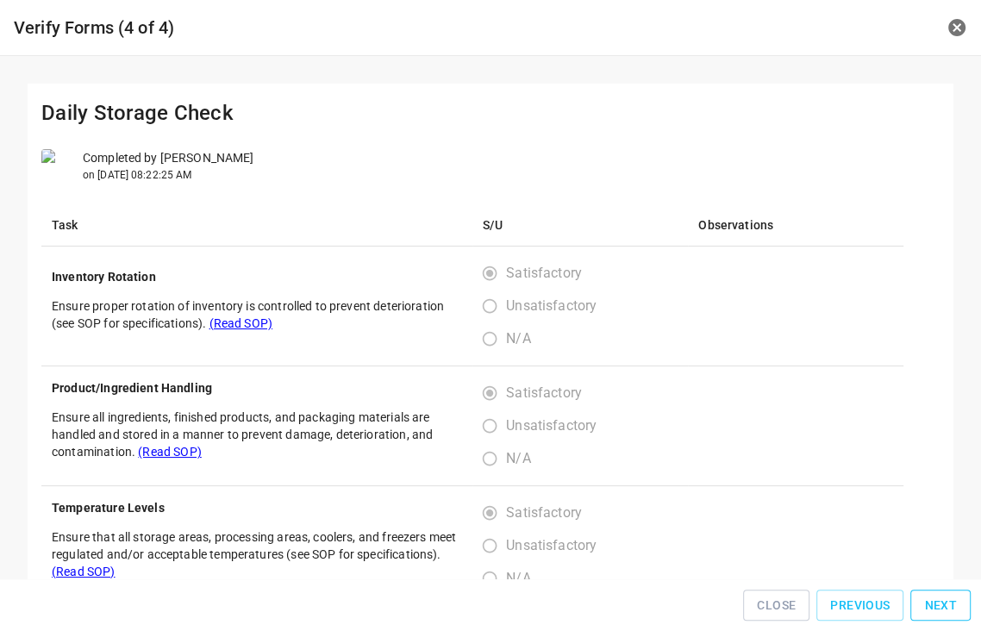
click at [944, 611] on span "Next" at bounding box center [940, 606] width 33 height 22
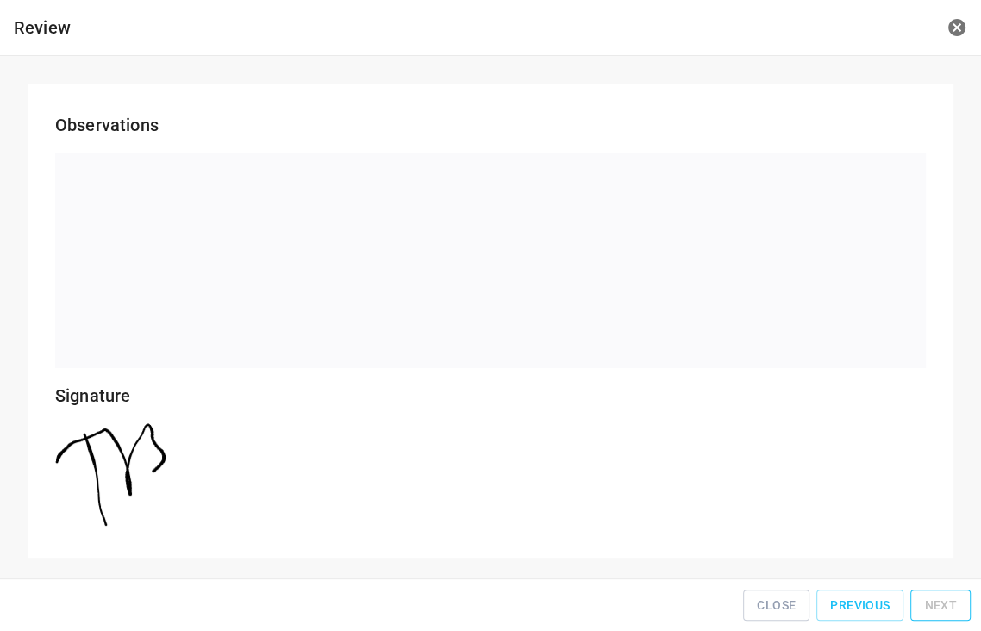
click at [944, 611] on div "Close Previous Next" at bounding box center [491, 605] width 968 height 39
click at [944, 609] on div "Close Previous Next" at bounding box center [491, 605] width 968 height 39
click at [810, 609] on button "Close" at bounding box center [776, 606] width 66 height 32
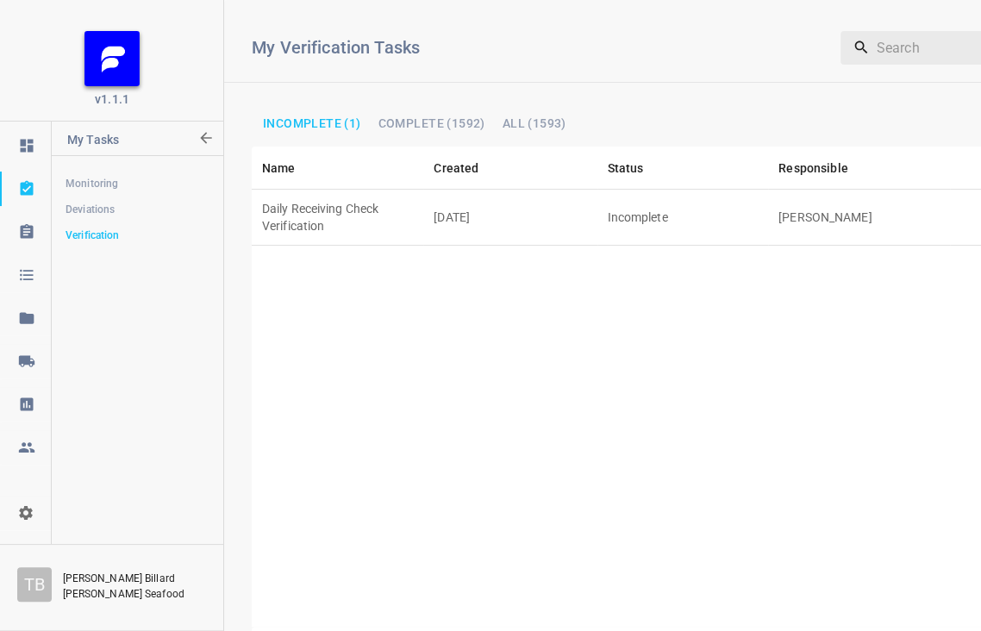
click at [556, 204] on td "[DATE]" at bounding box center [509, 218] width 173 height 56
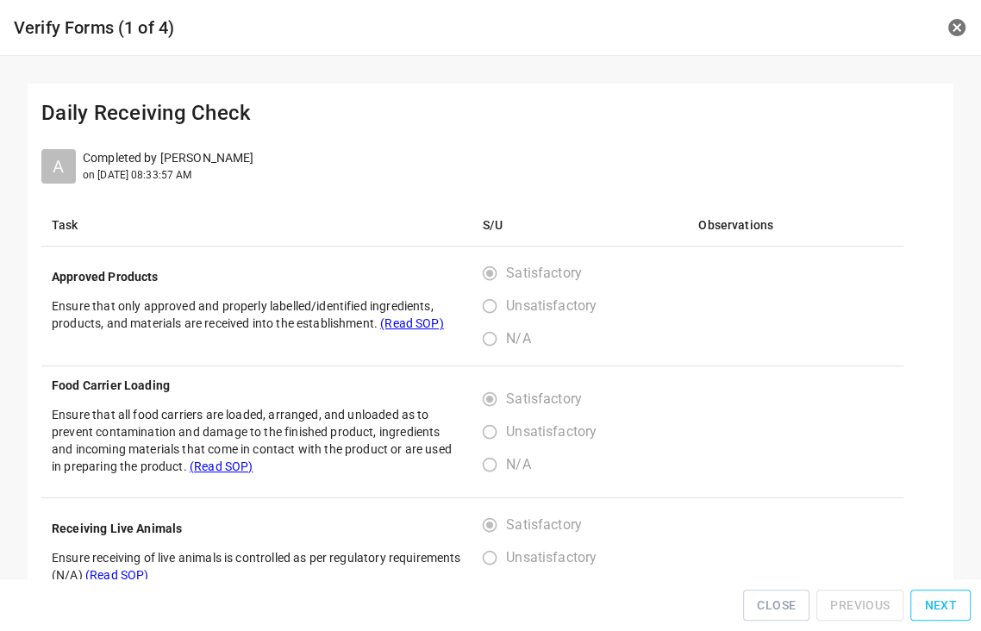
click at [933, 606] on span "Next" at bounding box center [940, 606] width 33 height 22
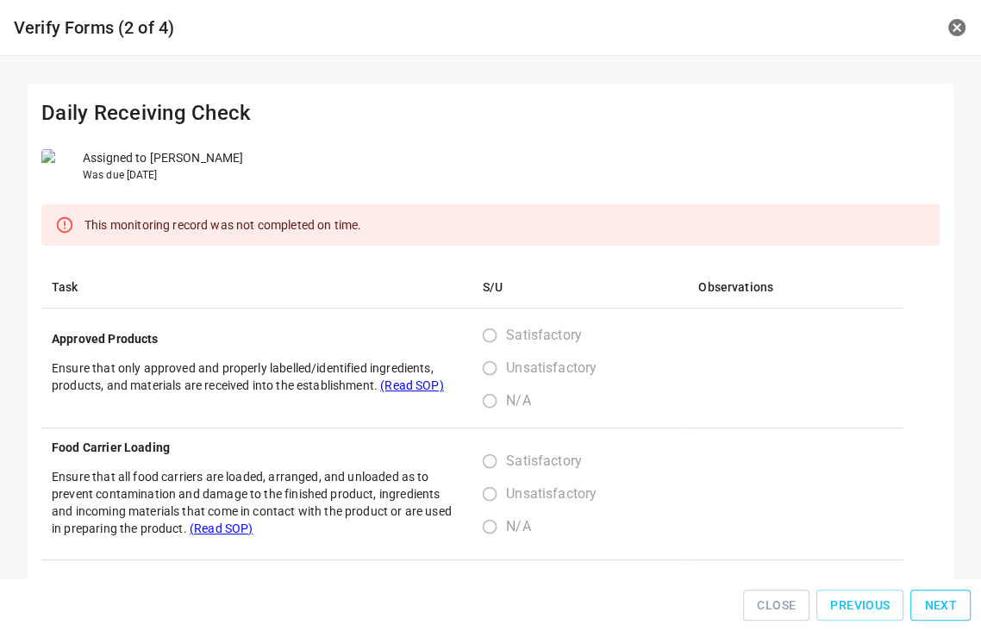
click at [933, 606] on span "Next" at bounding box center [940, 606] width 33 height 22
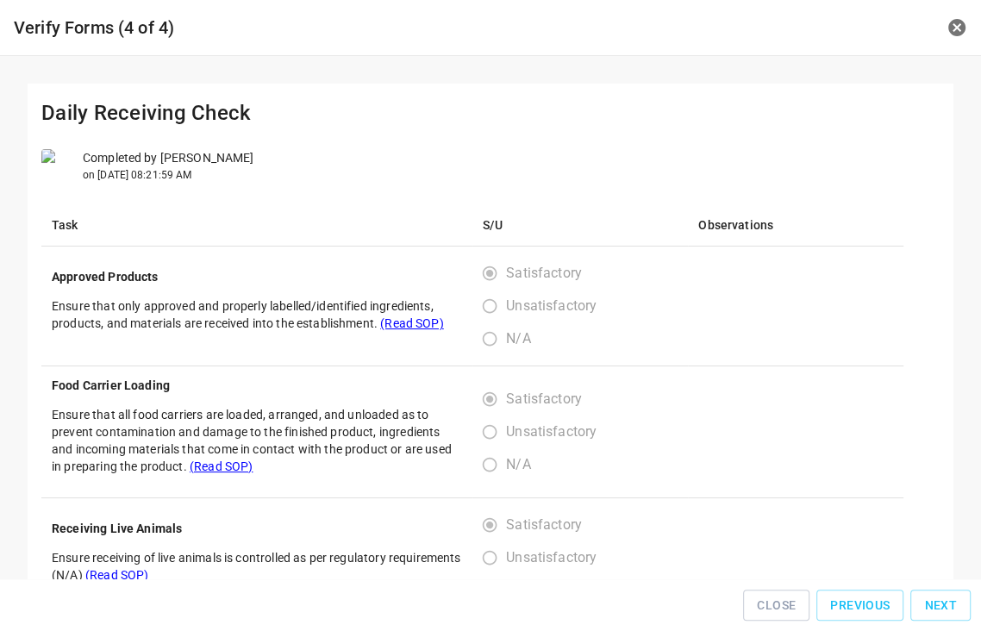
click at [935, 602] on span "Next" at bounding box center [940, 606] width 33 height 22
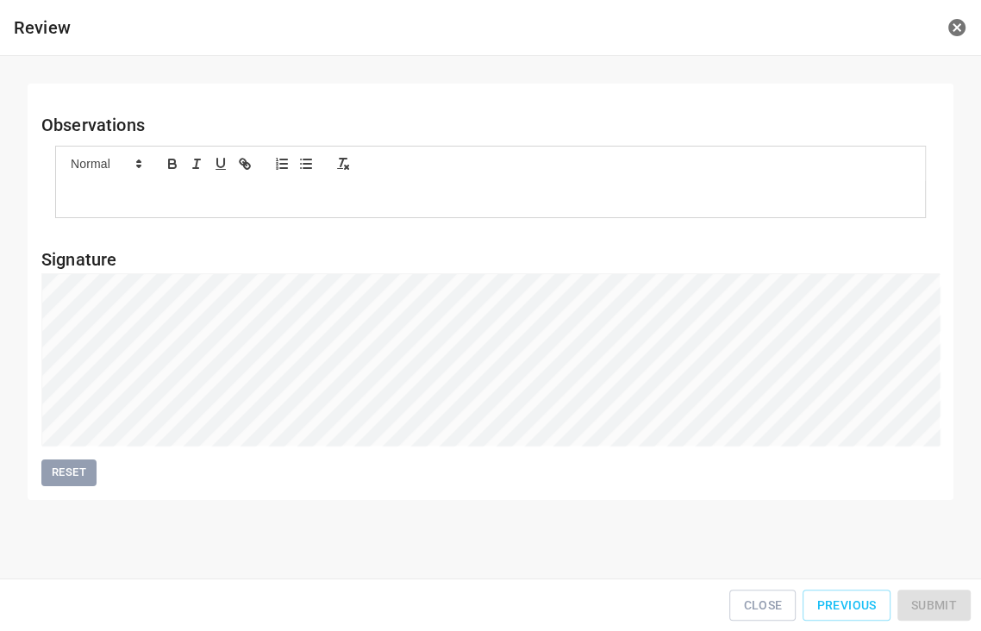
click at [937, 599] on div "Close Previous Submit" at bounding box center [491, 605] width 968 height 39
click at [938, 598] on div "Close Previous Submit" at bounding box center [491, 605] width 968 height 39
click at [922, 603] on button "Submit" at bounding box center [934, 606] width 73 height 32
